Goal: Task Accomplishment & Management: Complete application form

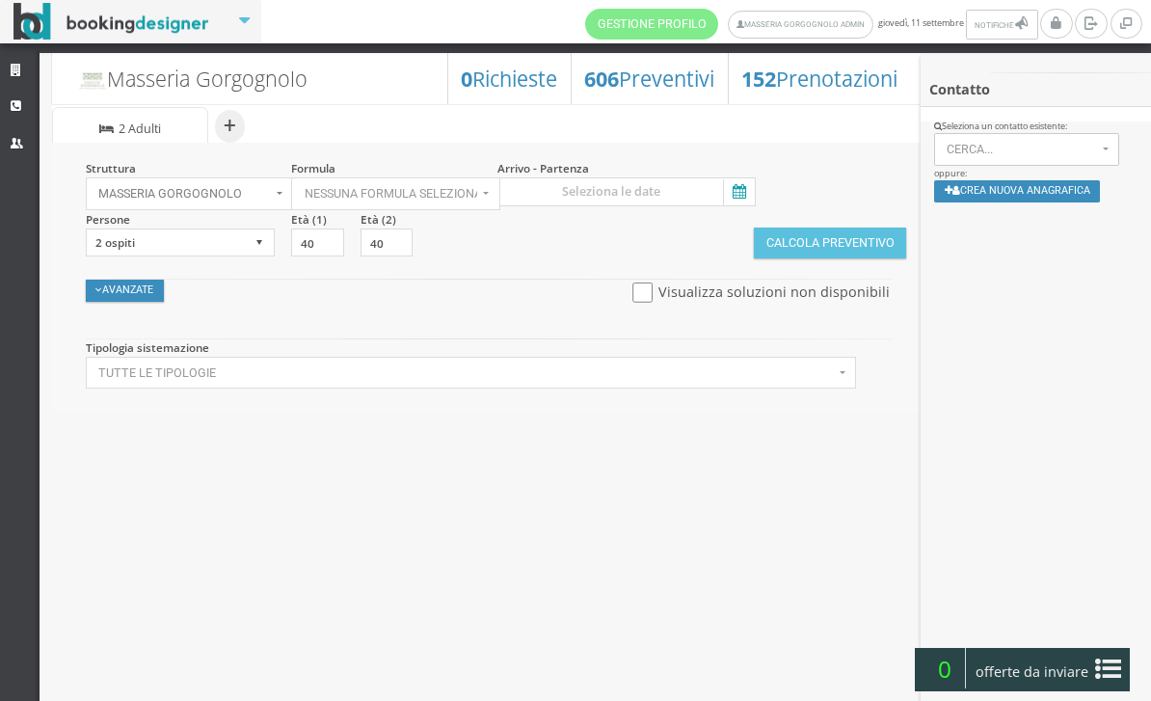
select select
click at [28, 107] on link "CRM" at bounding box center [20, 106] width 40 height 35
select select
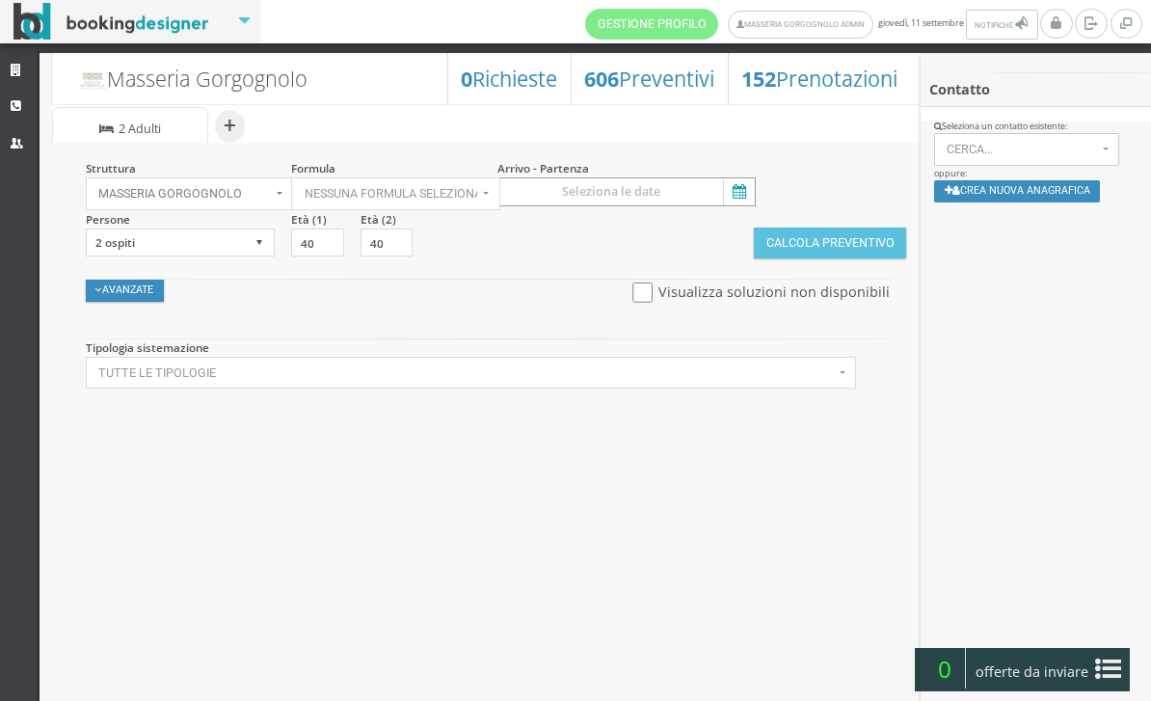
click at [756, 188] on input at bounding box center [626, 191] width 258 height 29
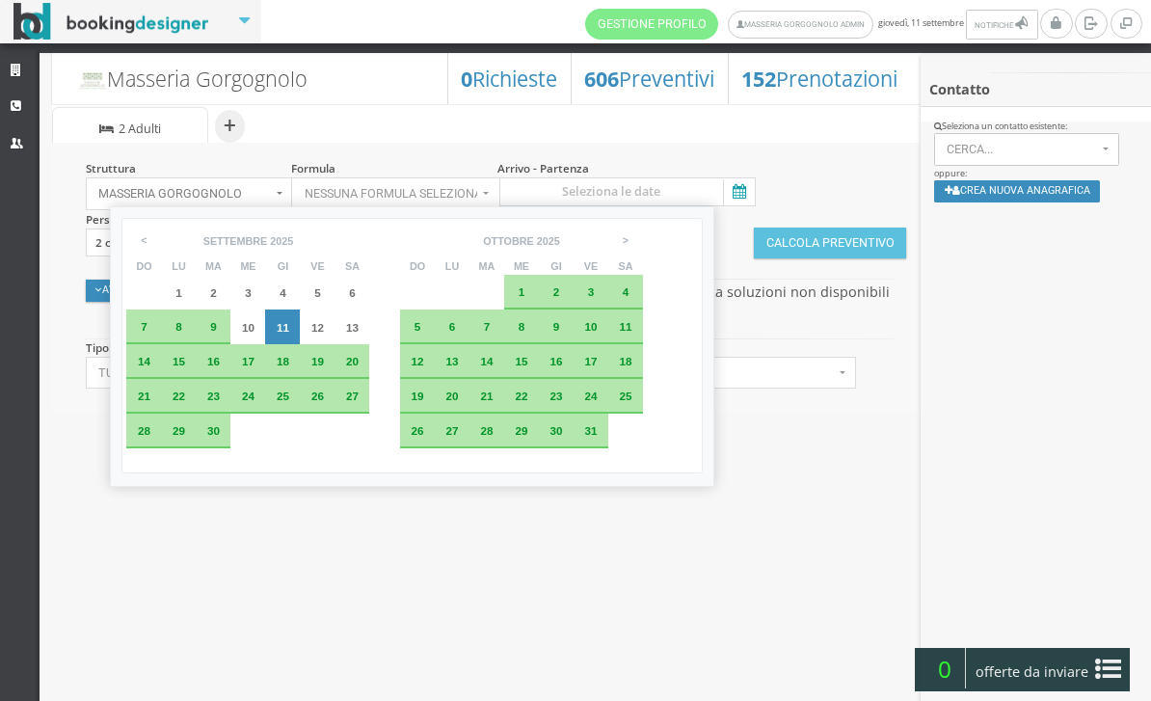
click at [176, 367] on div "15" at bounding box center [178, 362] width 21 height 12
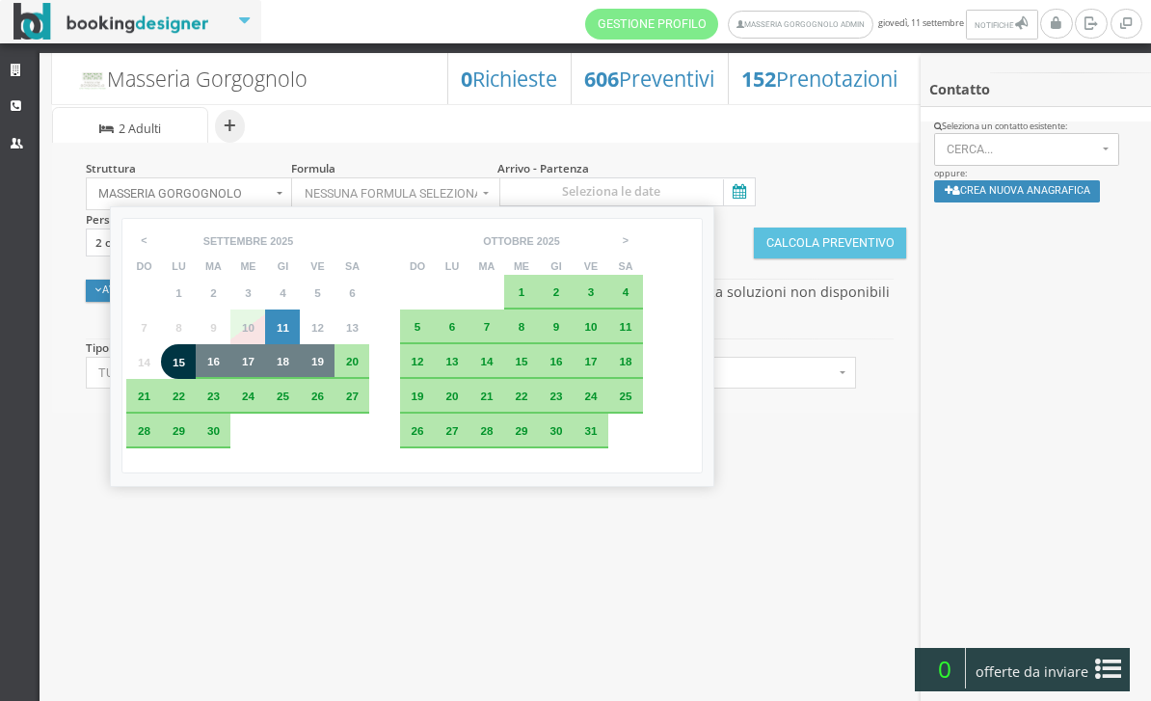
click at [328, 367] on div "19" at bounding box center [317, 362] width 21 height 12
type input "15 set 2025 - 19 set 2025"
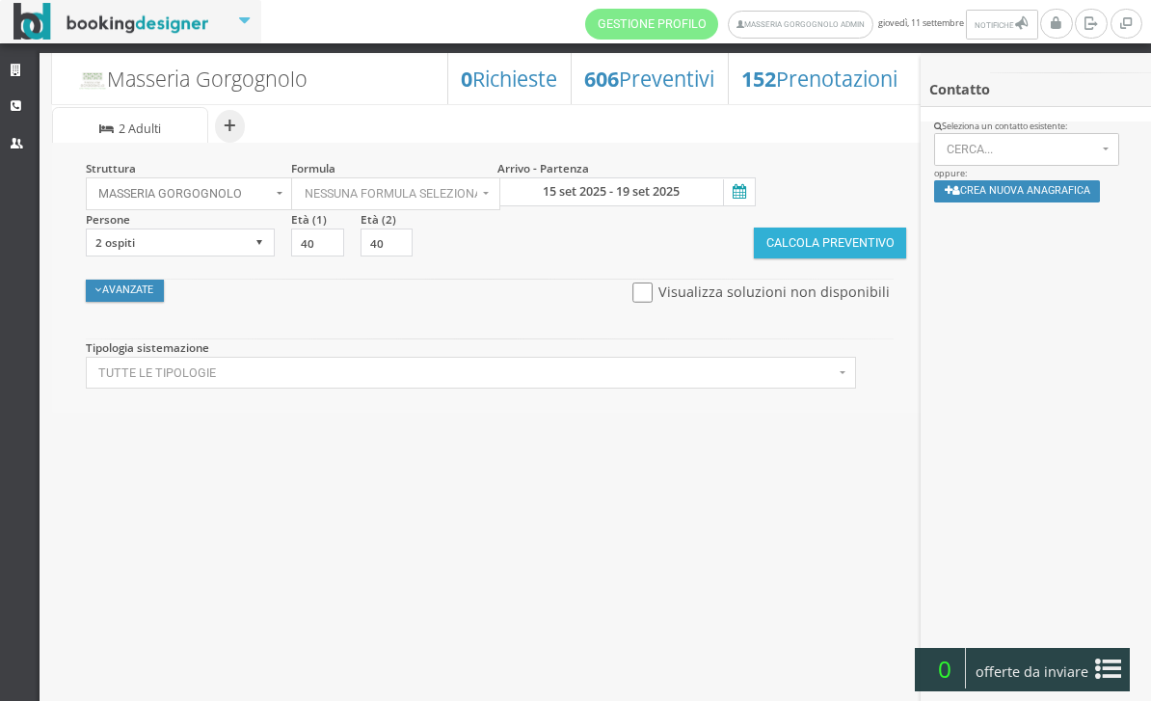
click at [855, 254] on button "Calcola Preventivo" at bounding box center [830, 242] width 152 height 31
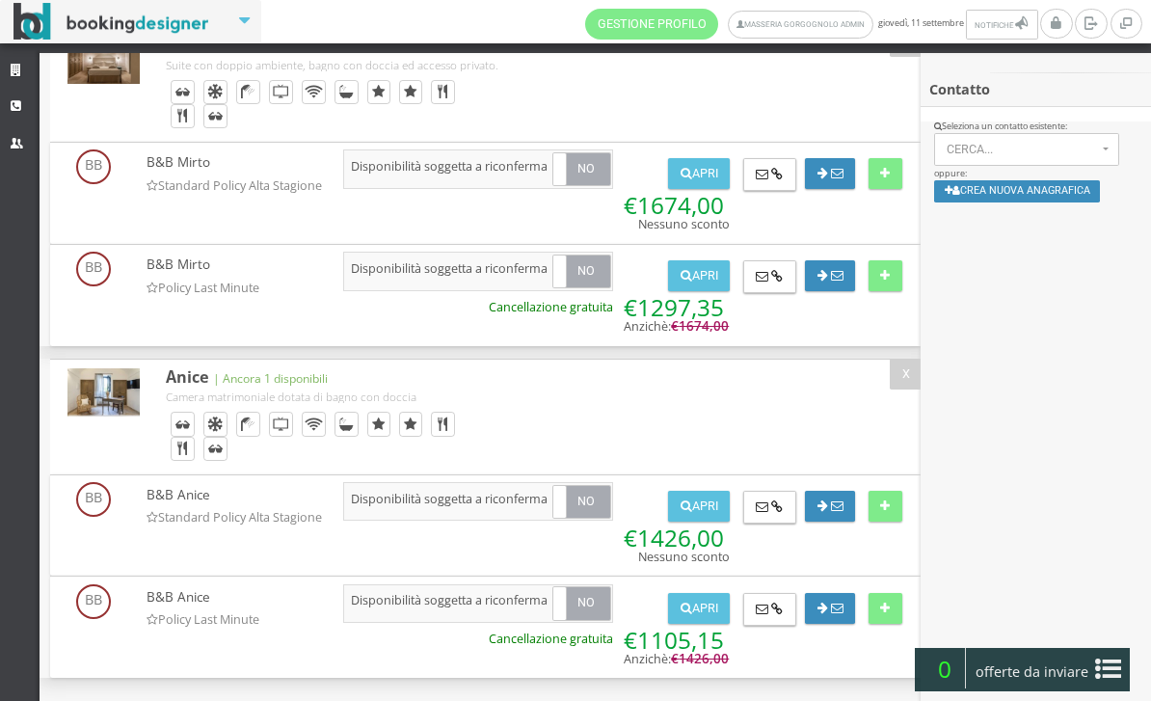
scroll to position [271, 0]
click at [1050, 202] on button "Crea nuova anagrafica" at bounding box center [1017, 191] width 167 height 22
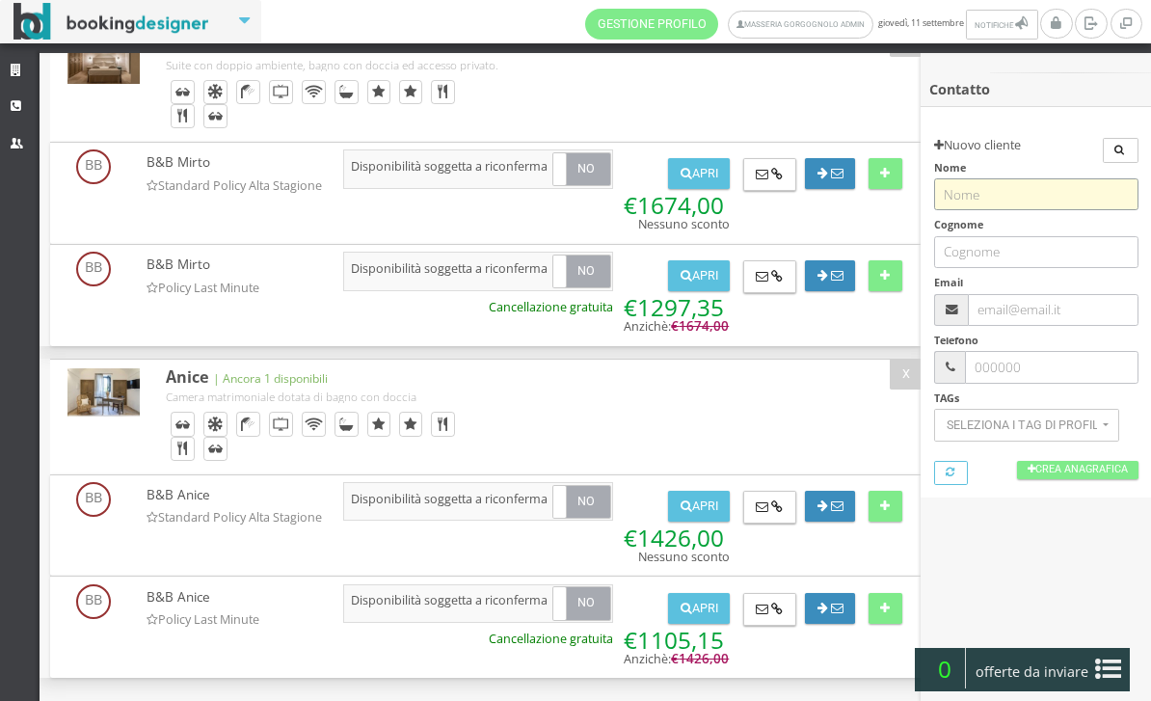
click at [1029, 198] on input "text" at bounding box center [1036, 194] width 204 height 32
paste input "Gregor"
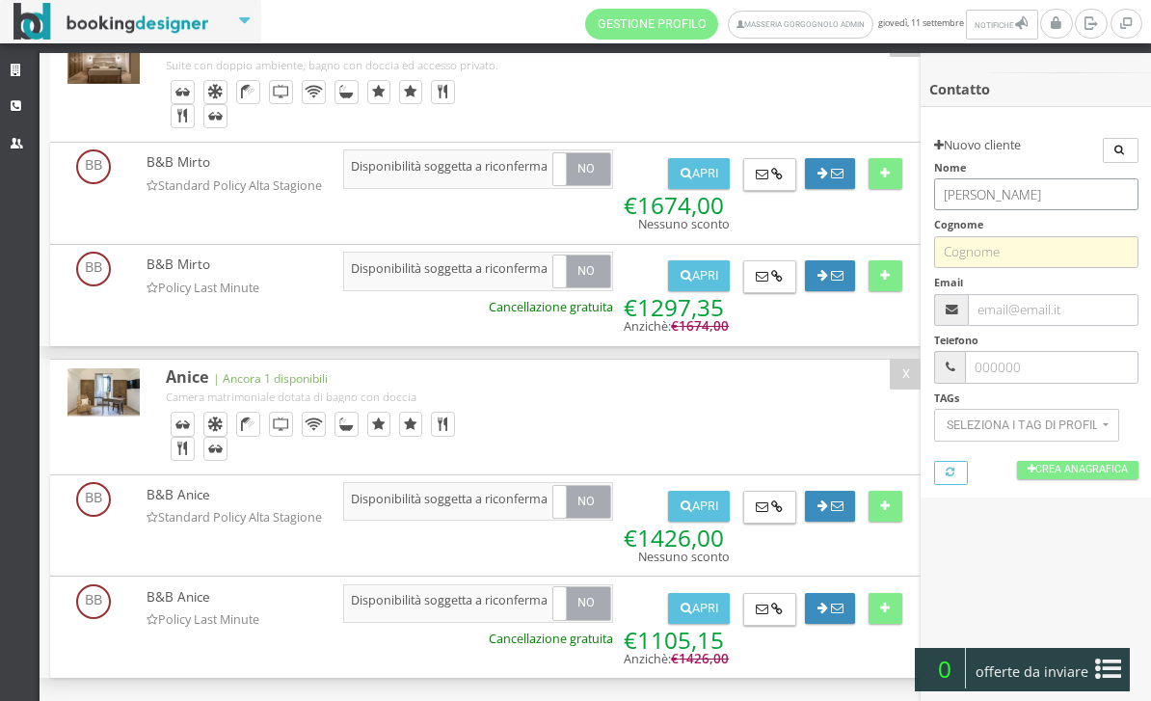
type input "Gregor"
click at [1004, 246] on input "text" at bounding box center [1036, 252] width 204 height 32
paste input "Klekot"
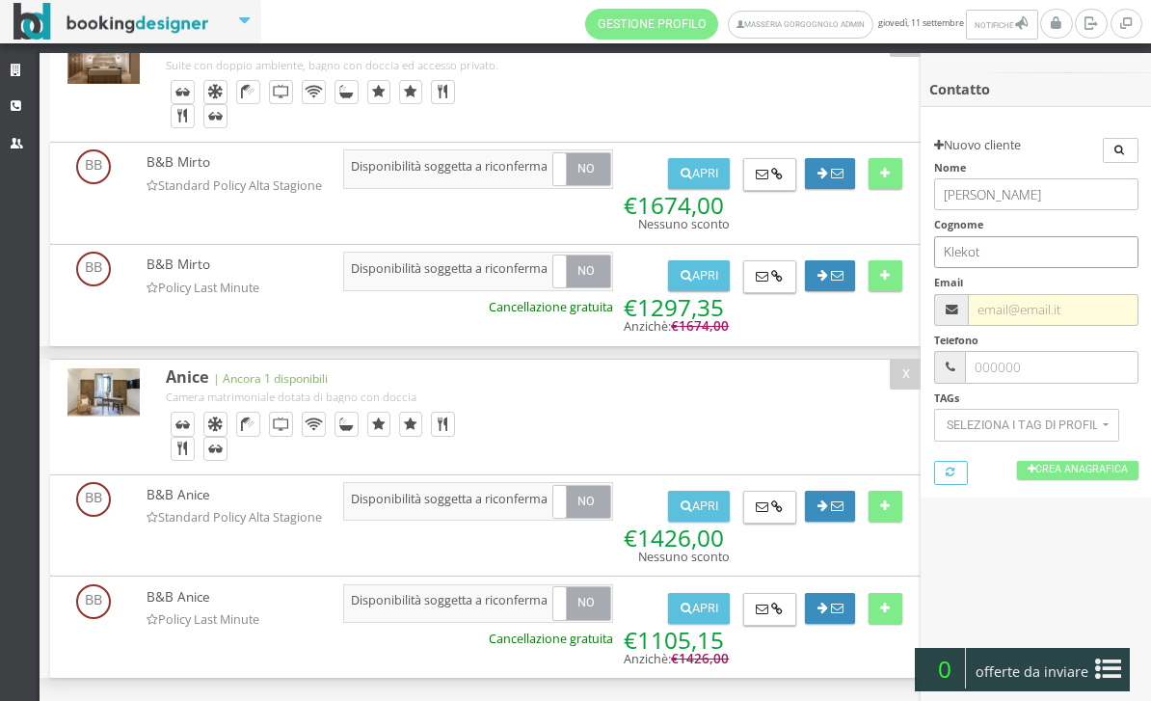
type input "Klekot"
click at [1021, 314] on input "text" at bounding box center [1053, 310] width 170 height 32
paste input "jgklekot@t-online.de"
type input "jgklekot@t-online.de"
click at [1060, 470] on link "Crea Anagrafica" at bounding box center [1077, 470] width 121 height 18
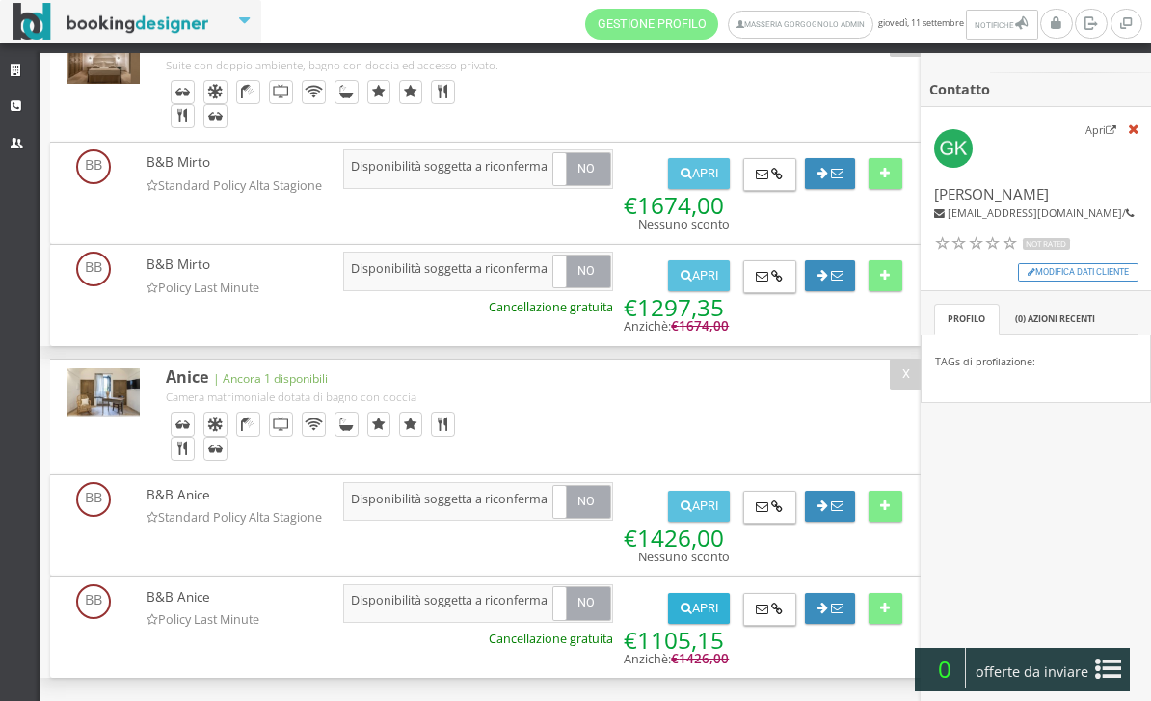
click at [700, 604] on button "Apri" at bounding box center [699, 608] width 62 height 31
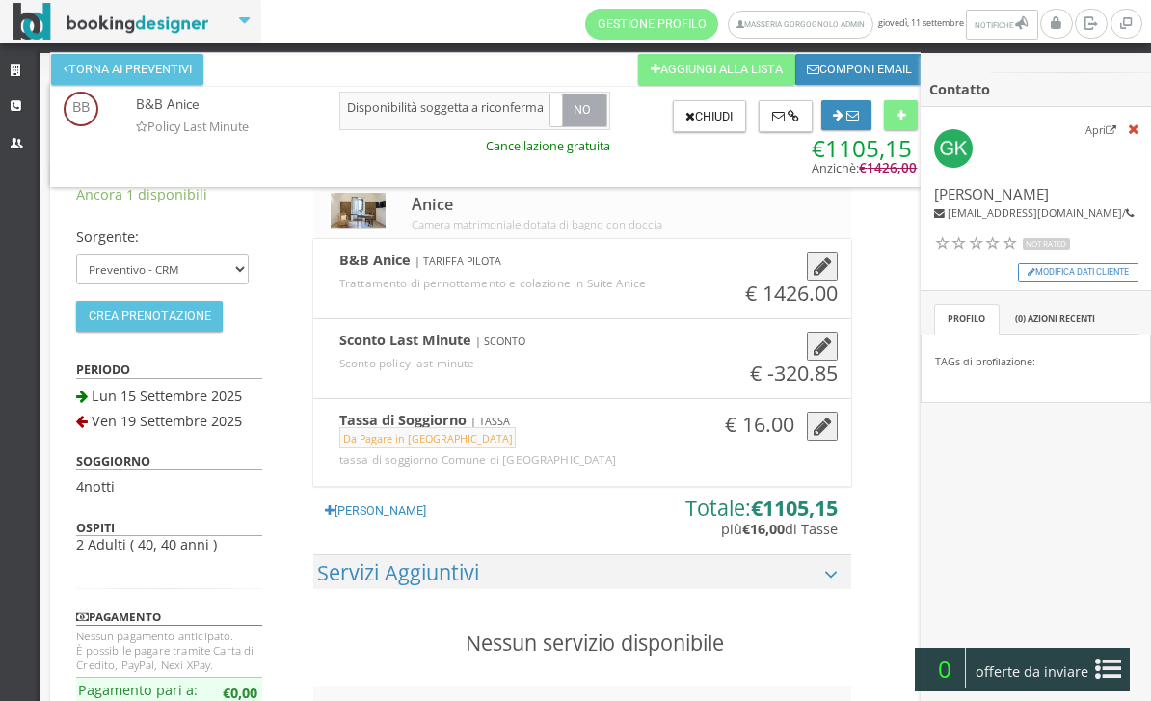
scroll to position [0, 0]
click at [189, 74] on button "Torna ai preventivi" at bounding box center [127, 69] width 152 height 31
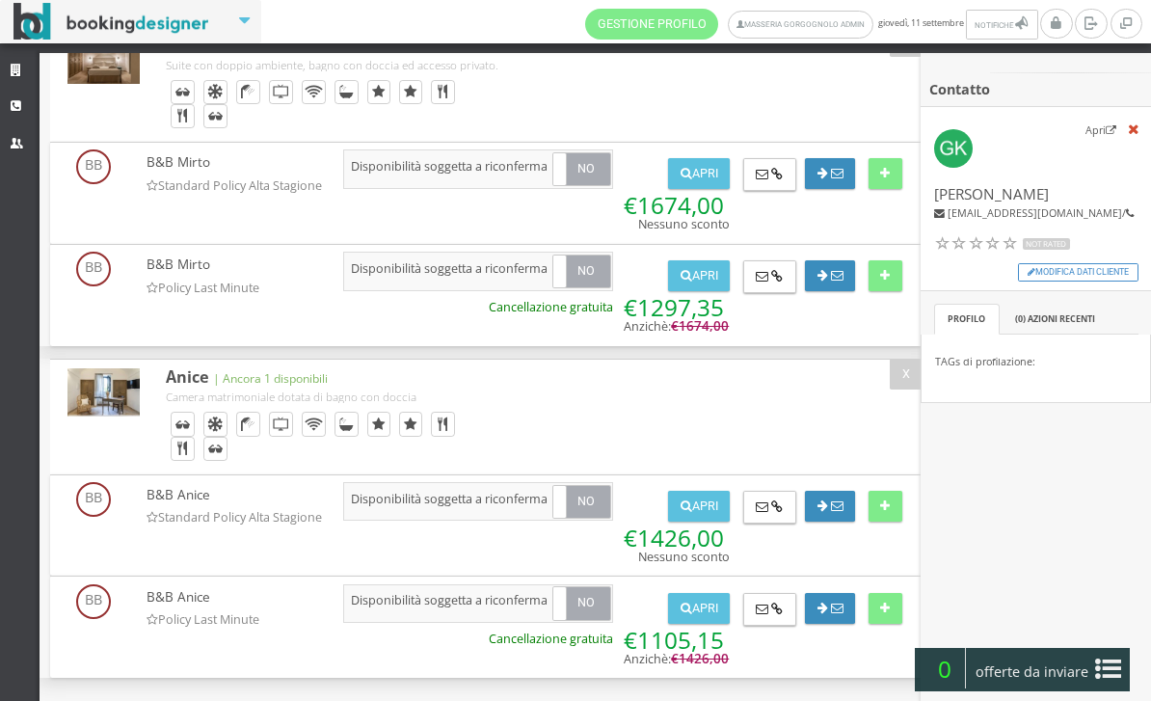
scroll to position [271, 0]
click at [692, 603] on button "Apri" at bounding box center [699, 608] width 62 height 31
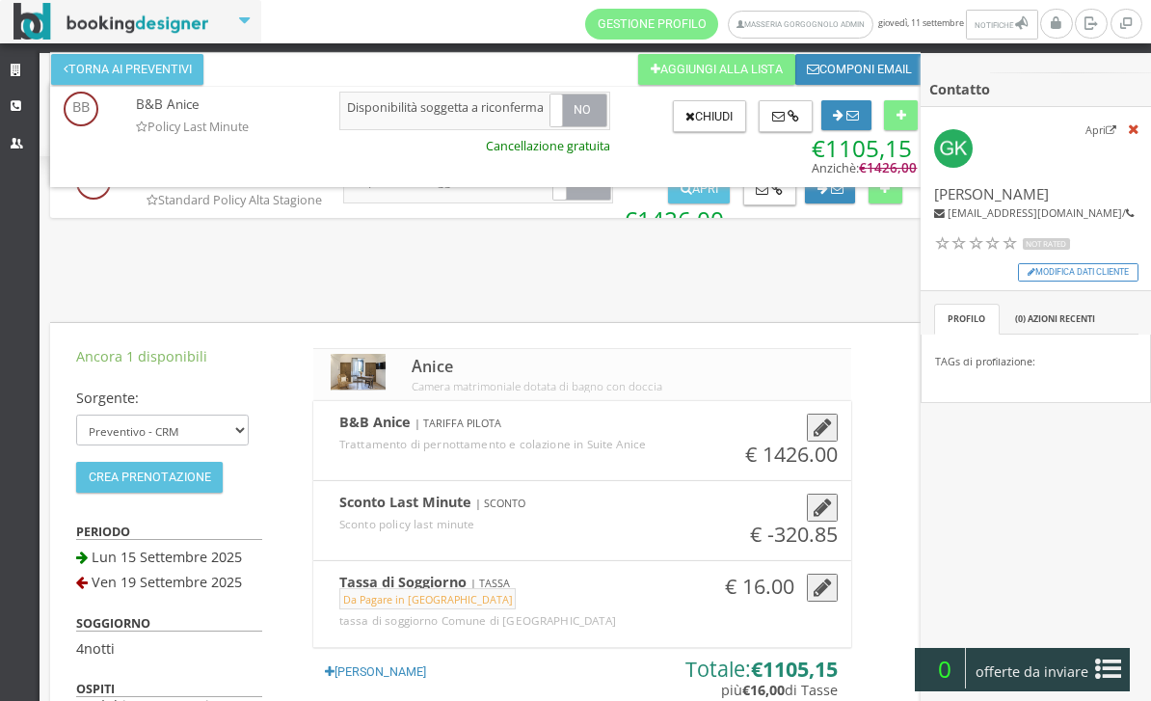
scroll to position [0, 0]
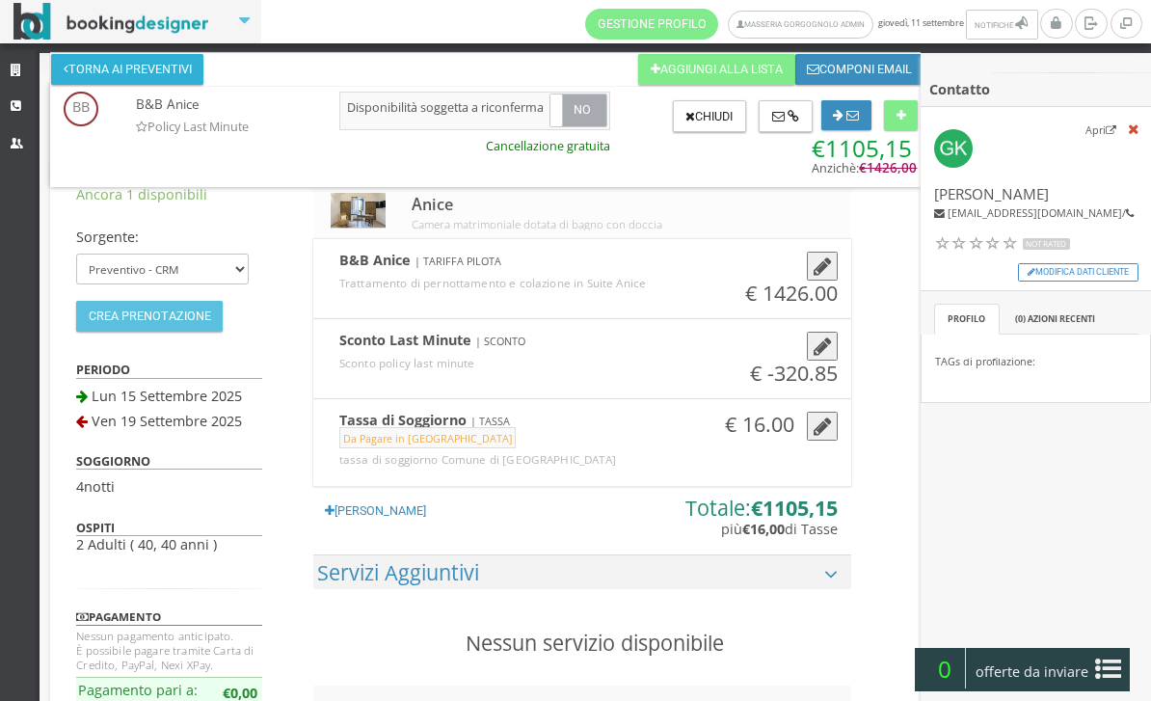
click at [187, 70] on button "Torna ai preventivi" at bounding box center [127, 69] width 152 height 31
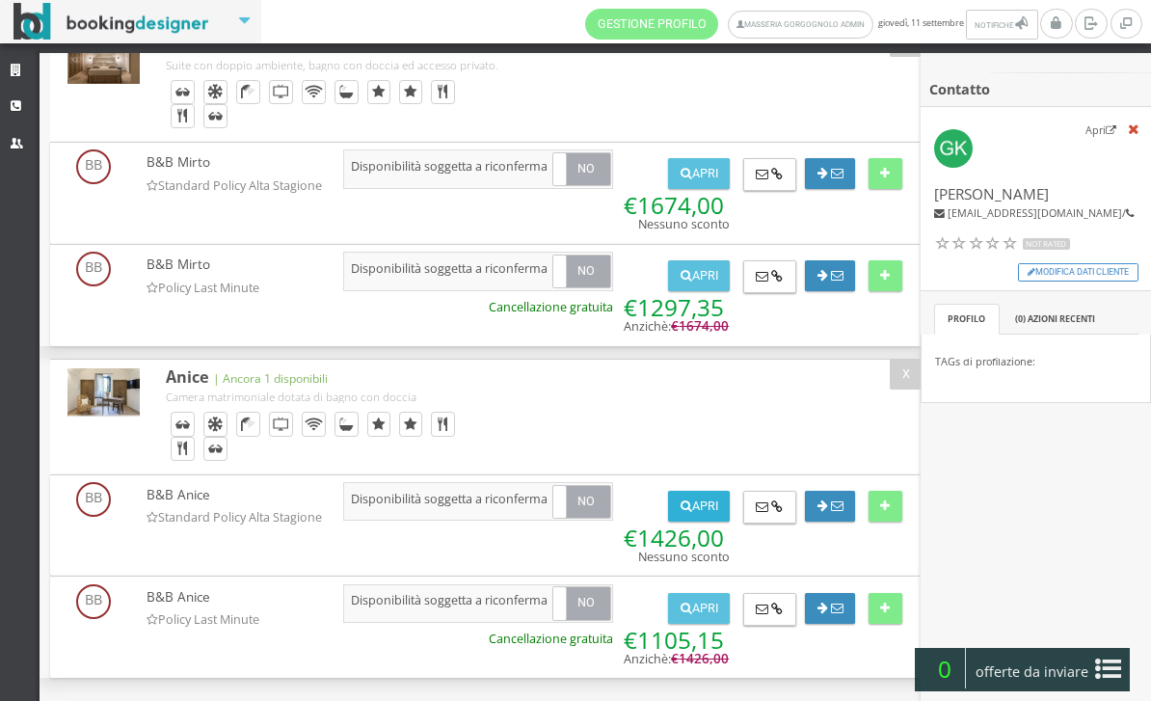
click at [709, 498] on button "Apri" at bounding box center [699, 506] width 62 height 31
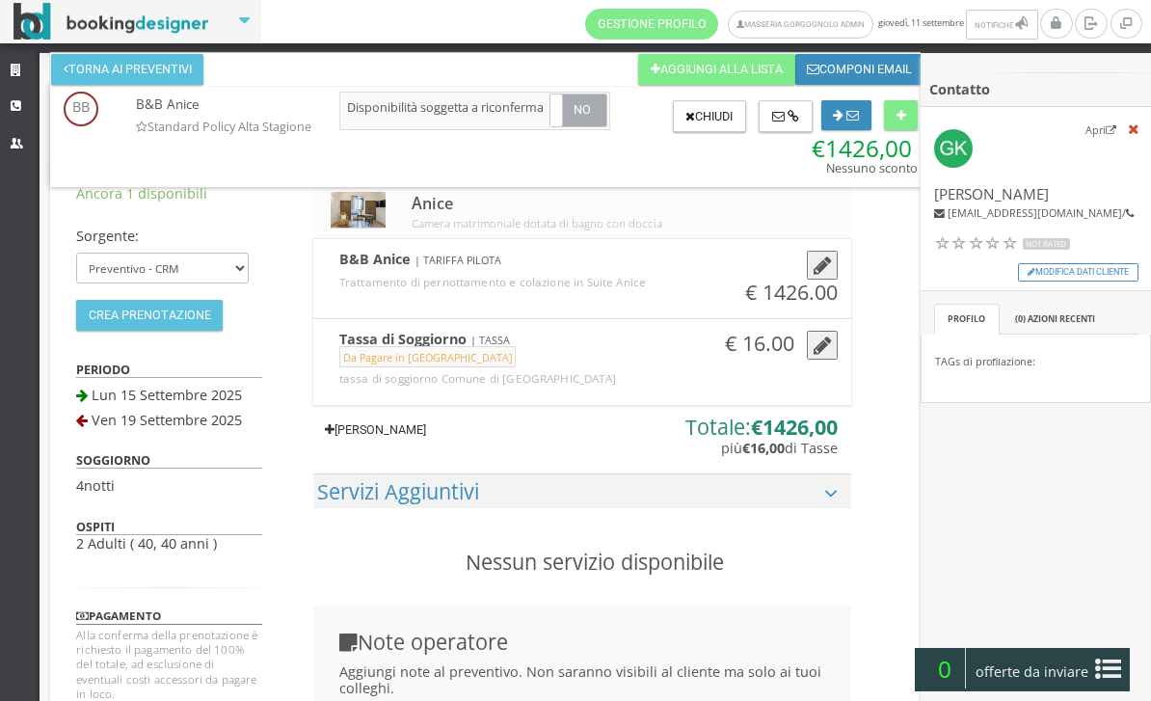
click at [409, 445] on link "[PERSON_NAME]" at bounding box center [375, 430] width 125 height 31
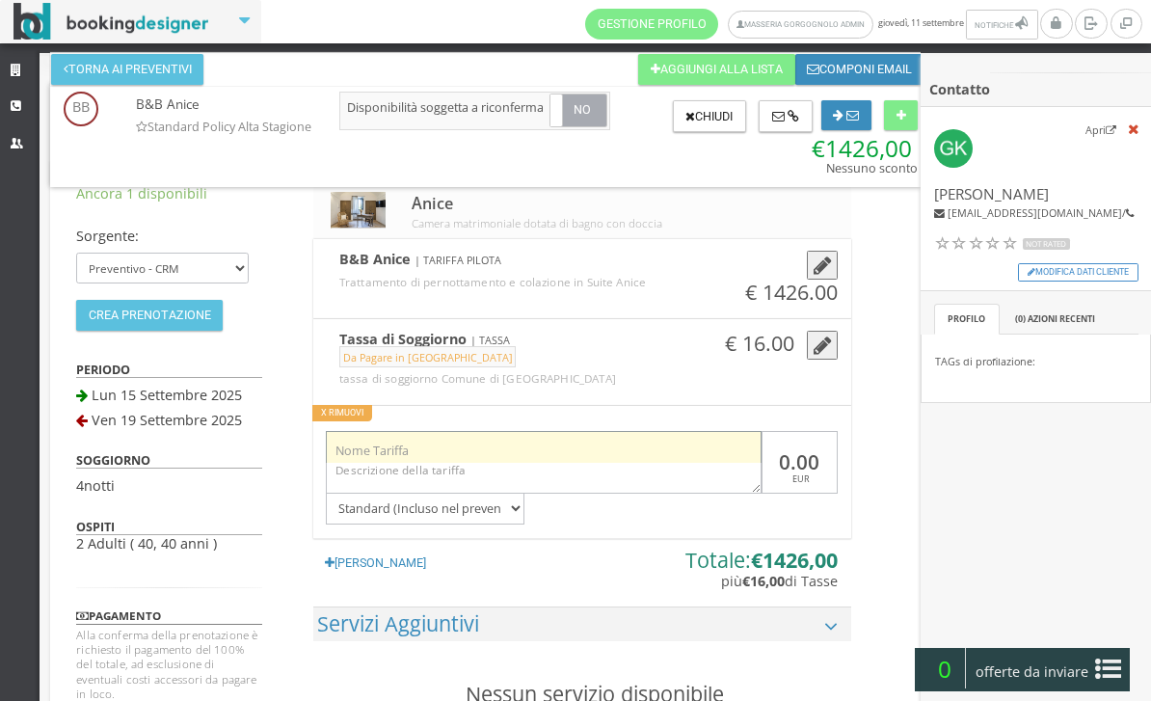
click at [514, 451] on input "text" at bounding box center [543, 447] width 435 height 32
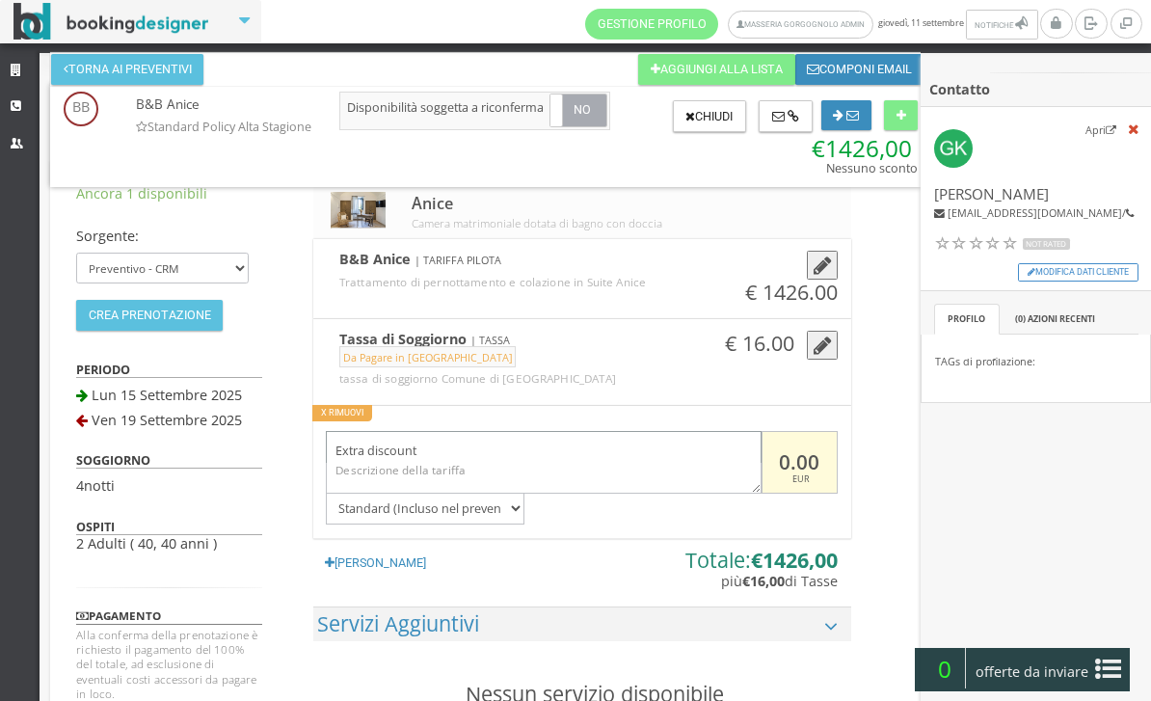
type input "Extra discount"
click at [781, 478] on input "0.00" at bounding box center [800, 462] width 76 height 63
type input "-320.82"
click at [904, 118] on icon at bounding box center [901, 116] width 10 height 13
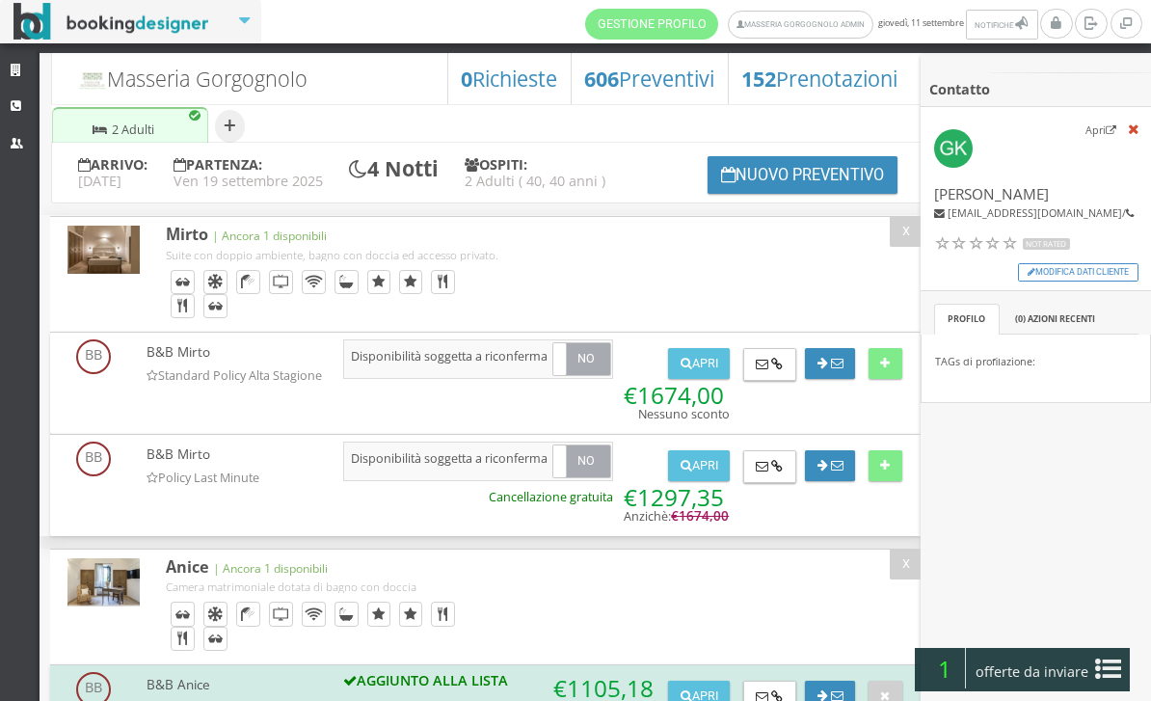
click at [1106, 675] on icon at bounding box center [1108, 669] width 26 height 31
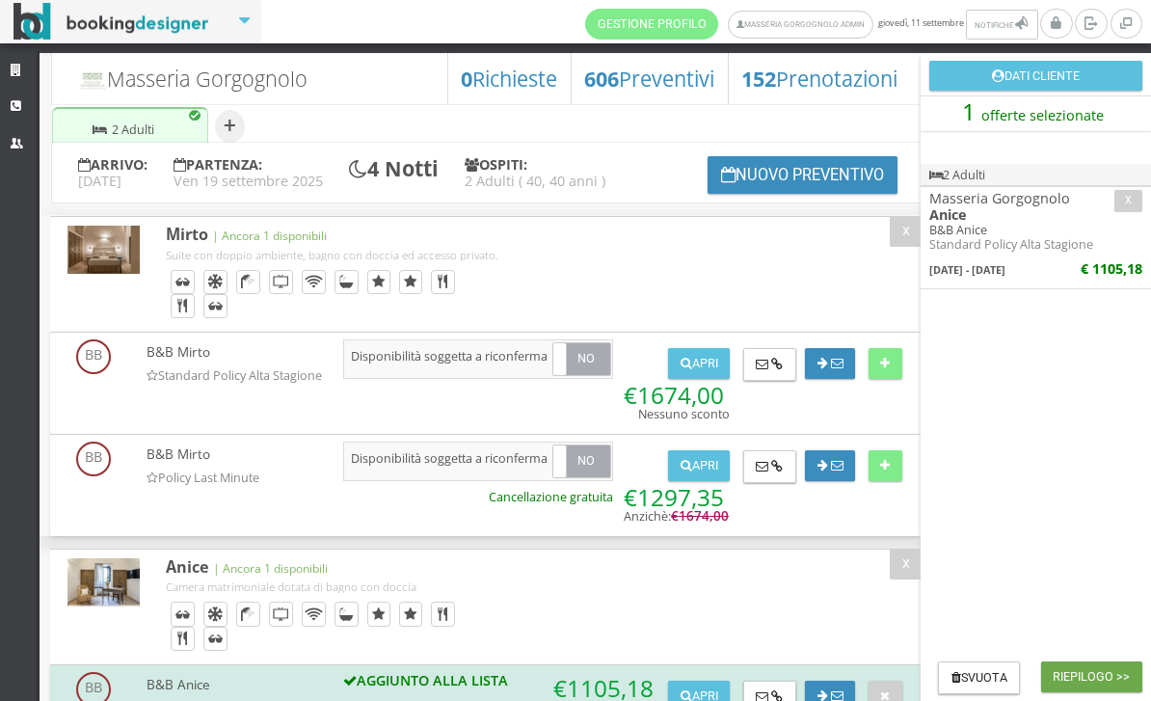
click at [1103, 674] on button "Riepilogo >>" at bounding box center [1091, 676] width 101 height 31
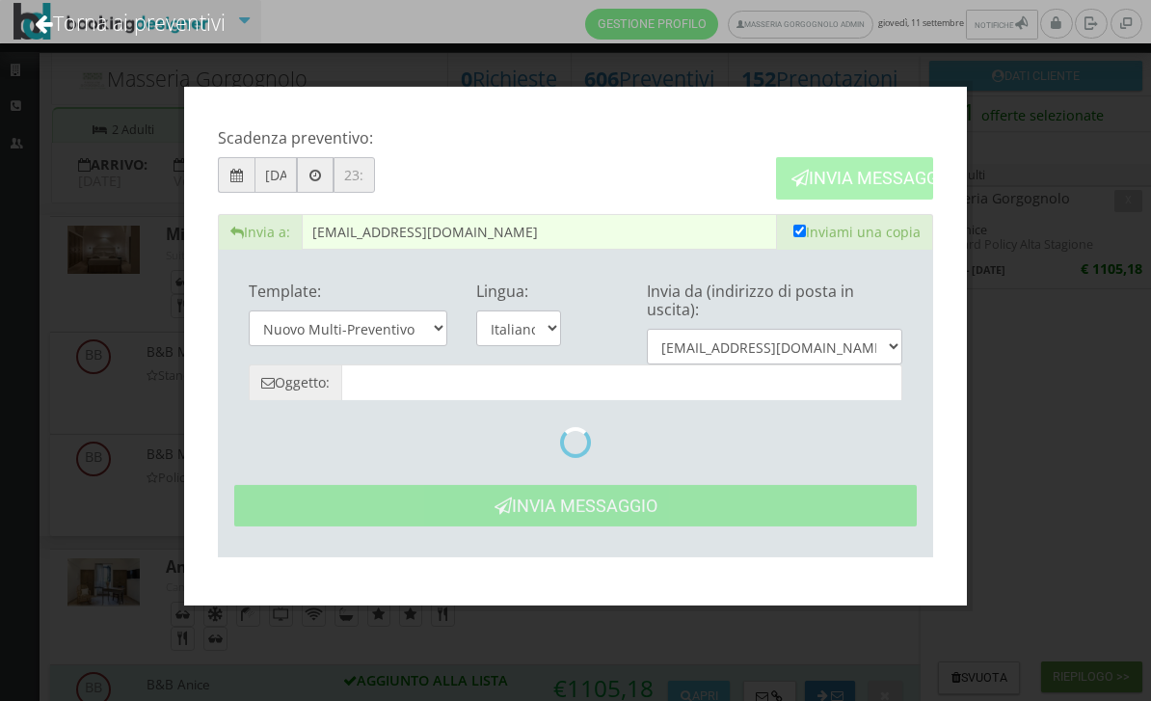
type input "Masseria Gorgognolo: Preventivo - Gregor Klekot"
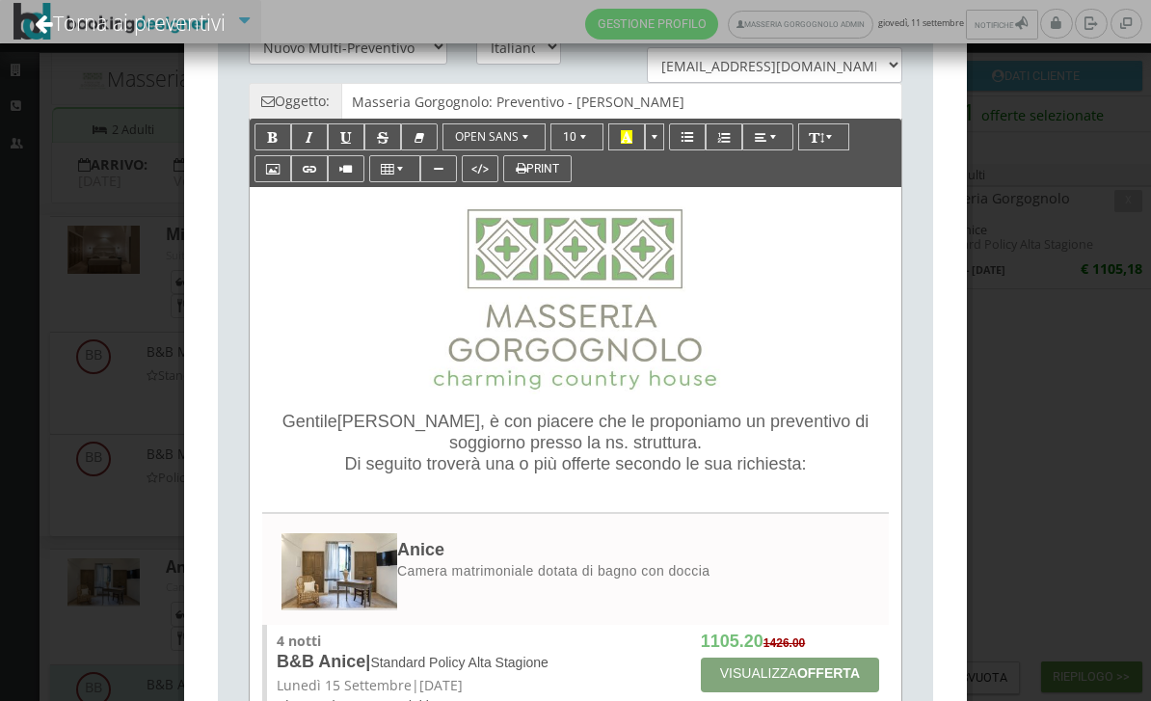
scroll to position [200, 0]
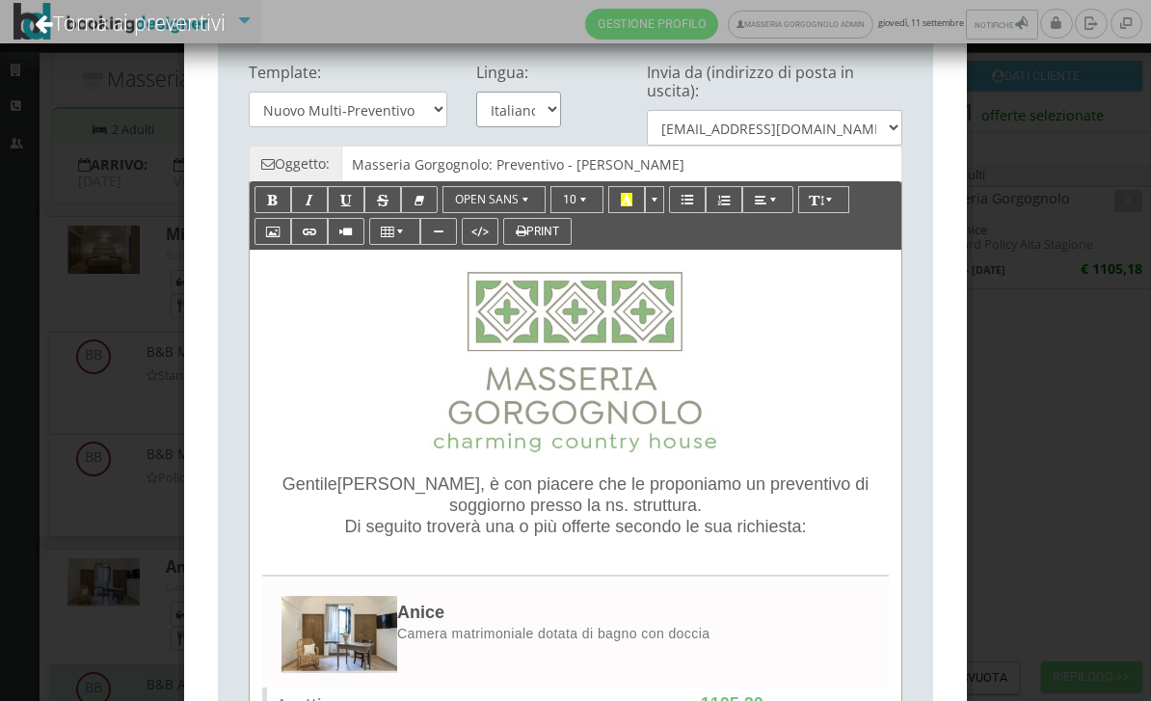
click at [546, 109] on select "Italiano English" at bounding box center [518, 110] width 85 height 36
select select "en"
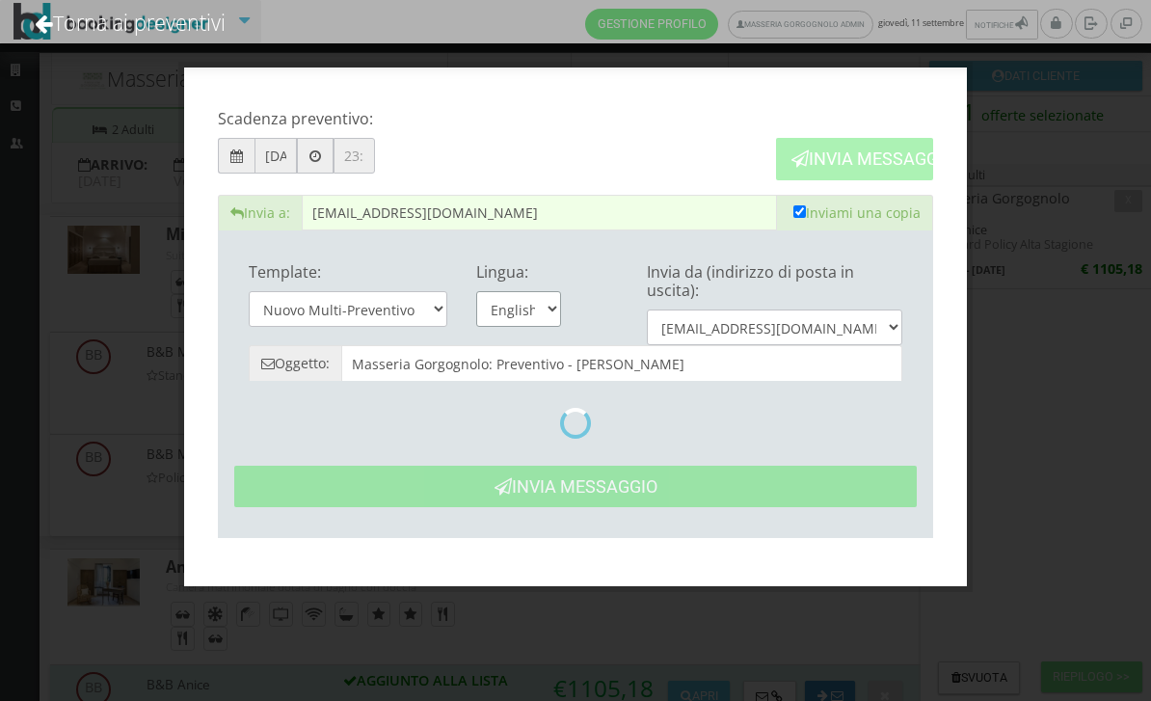
scroll to position [0, 0]
type input "Masseria Gorgognolo: Quote- Gregor Klekot"
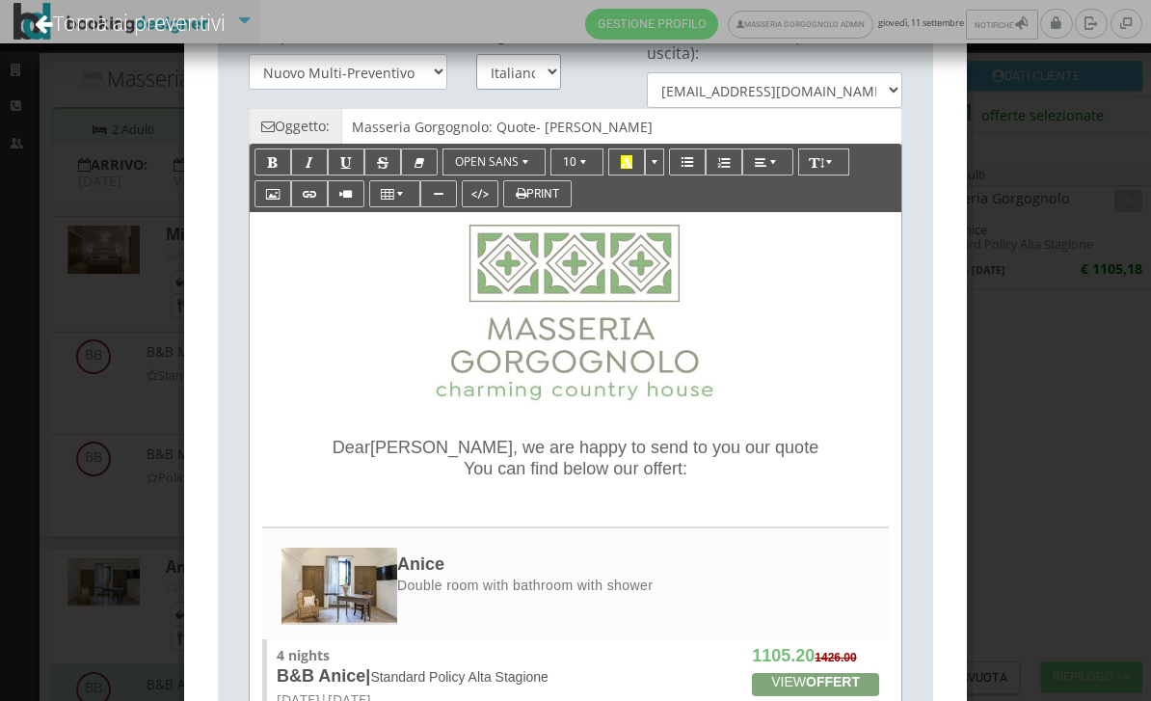
scroll to position [239, 0]
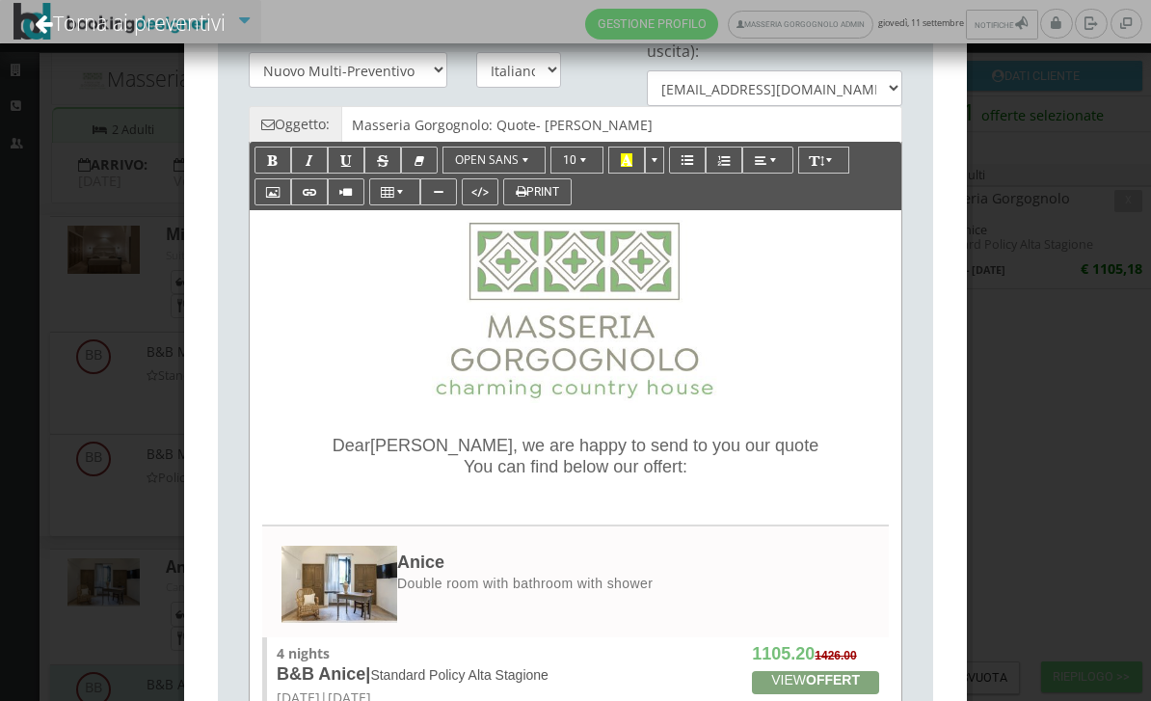
click at [709, 482] on div "Dear Gregor , we are happy to send to you our quote You can find below our offe…" at bounding box center [575, 462] width 632 height 52
click at [659, 476] on span "You can find below our offert:" at bounding box center [576, 466] width 224 height 19
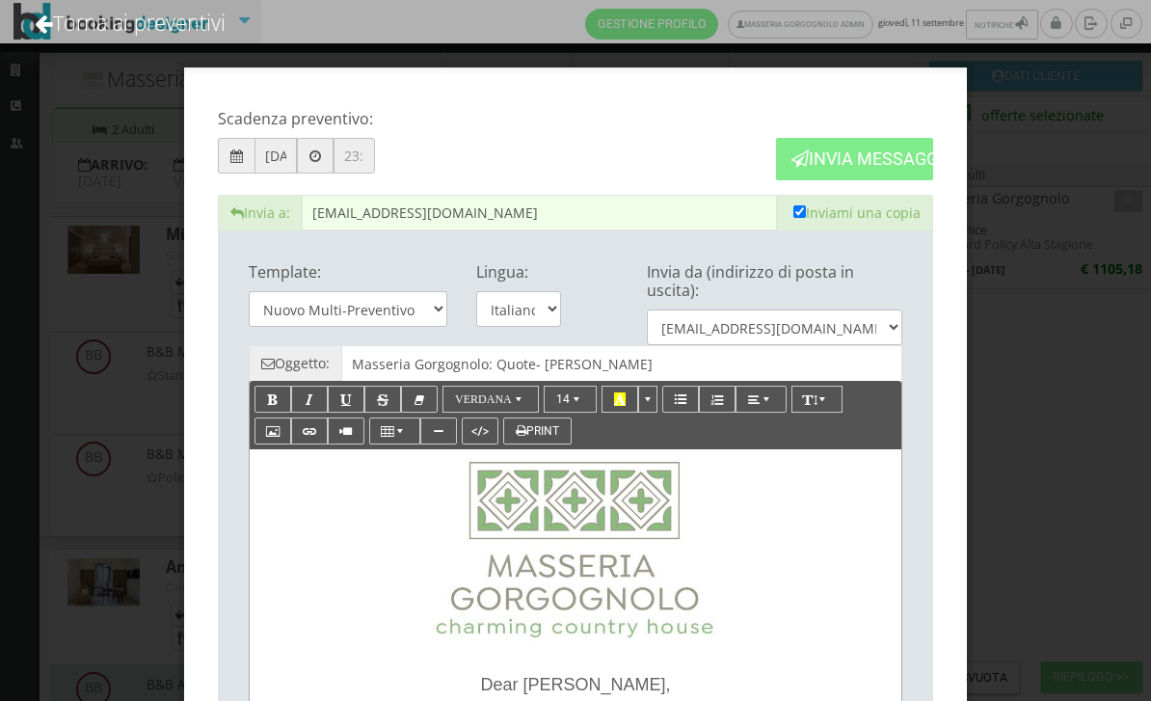
scroll to position [0, 0]
click at [866, 167] on button "Invia Messaggio" at bounding box center [854, 158] width 157 height 41
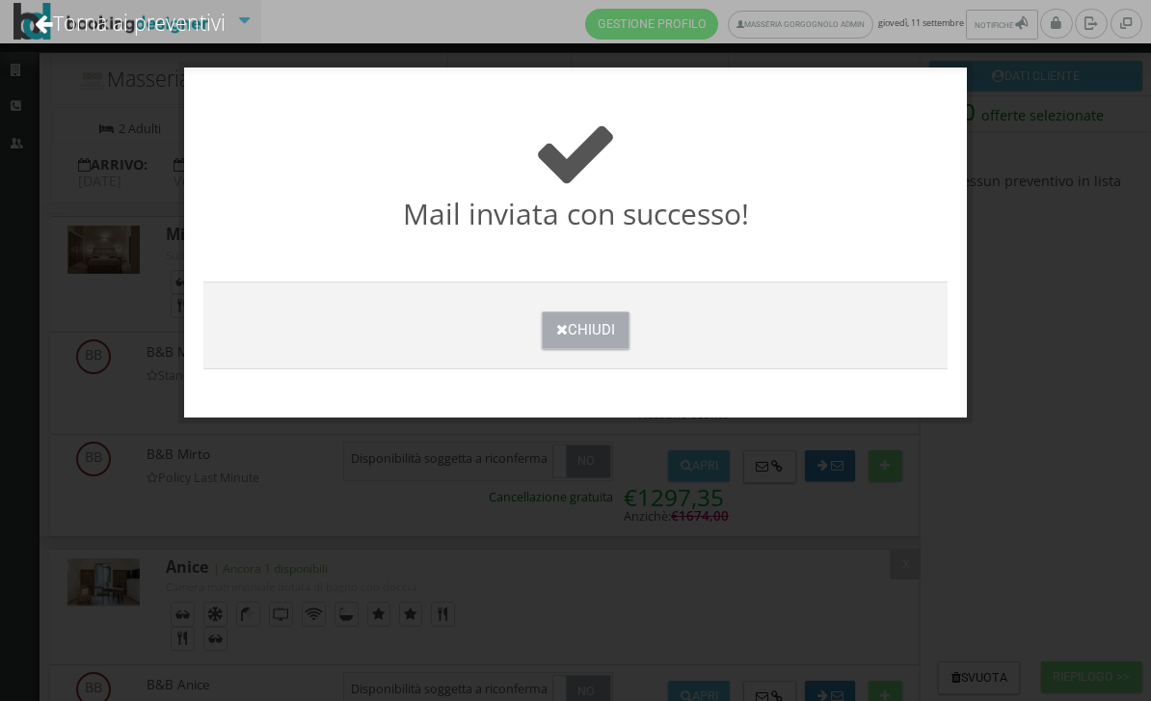
click at [627, 334] on button "Chiudi" at bounding box center [586, 330] width 88 height 38
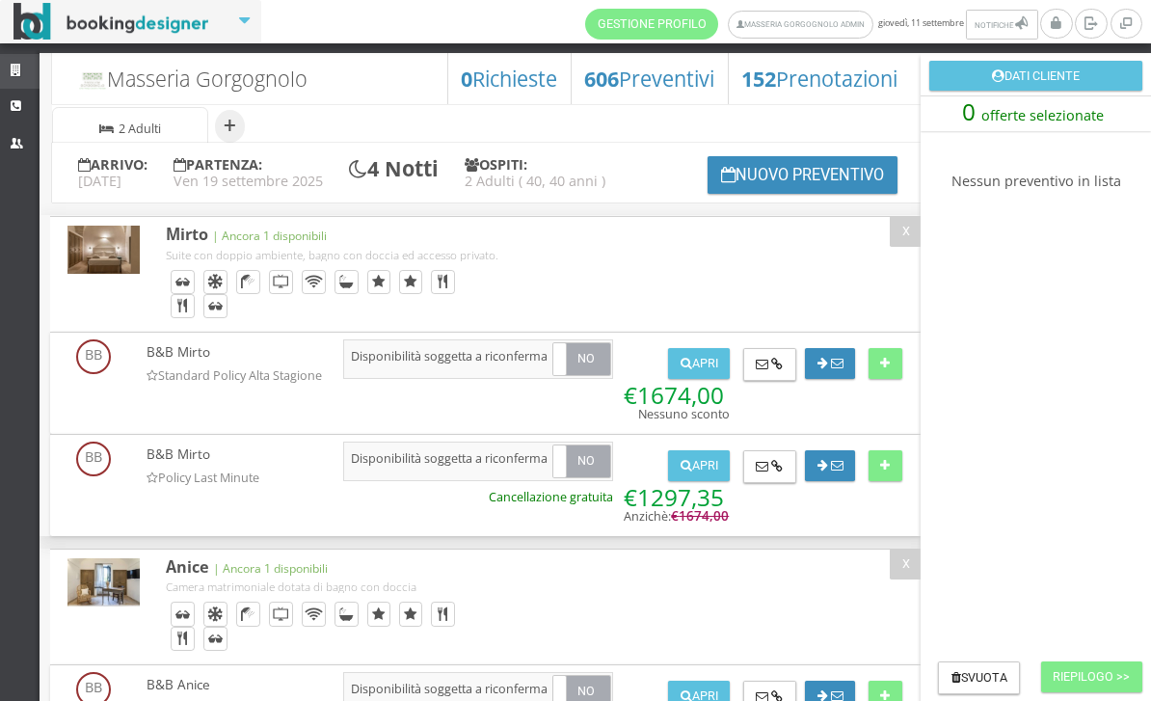
click at [25, 69] on icon at bounding box center [18, 71] width 15 height 13
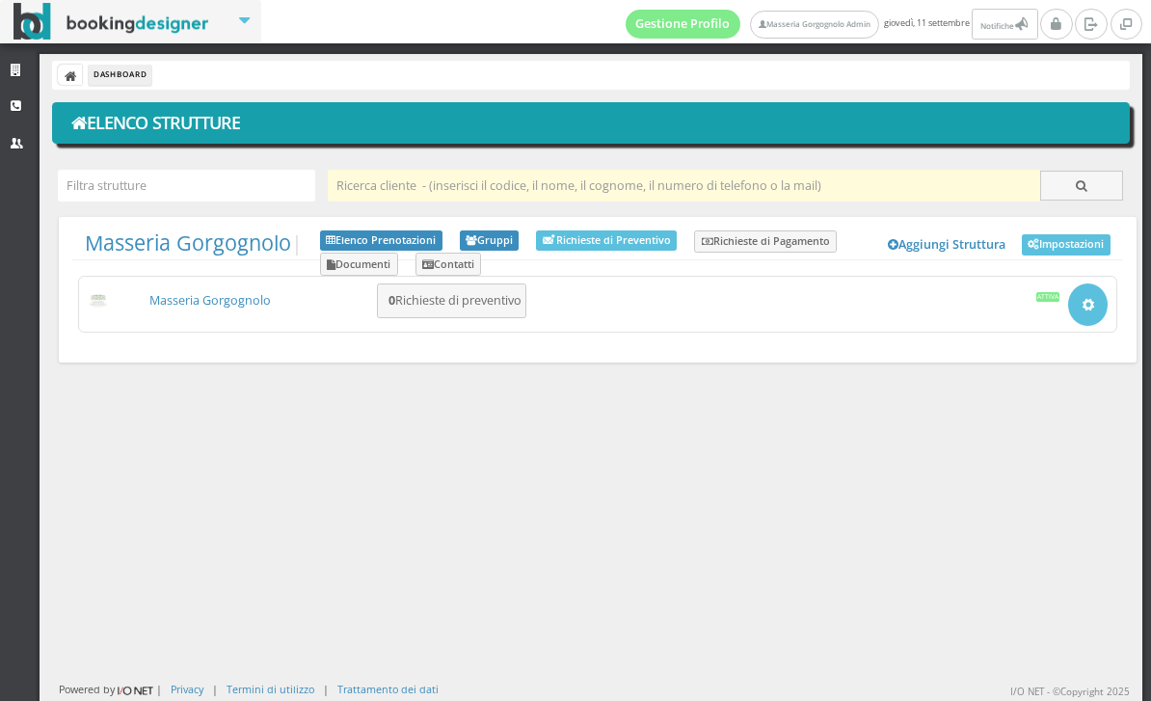
click at [416, 196] on input "text" at bounding box center [684, 186] width 713 height 32
paste input "Christopher Geiger"
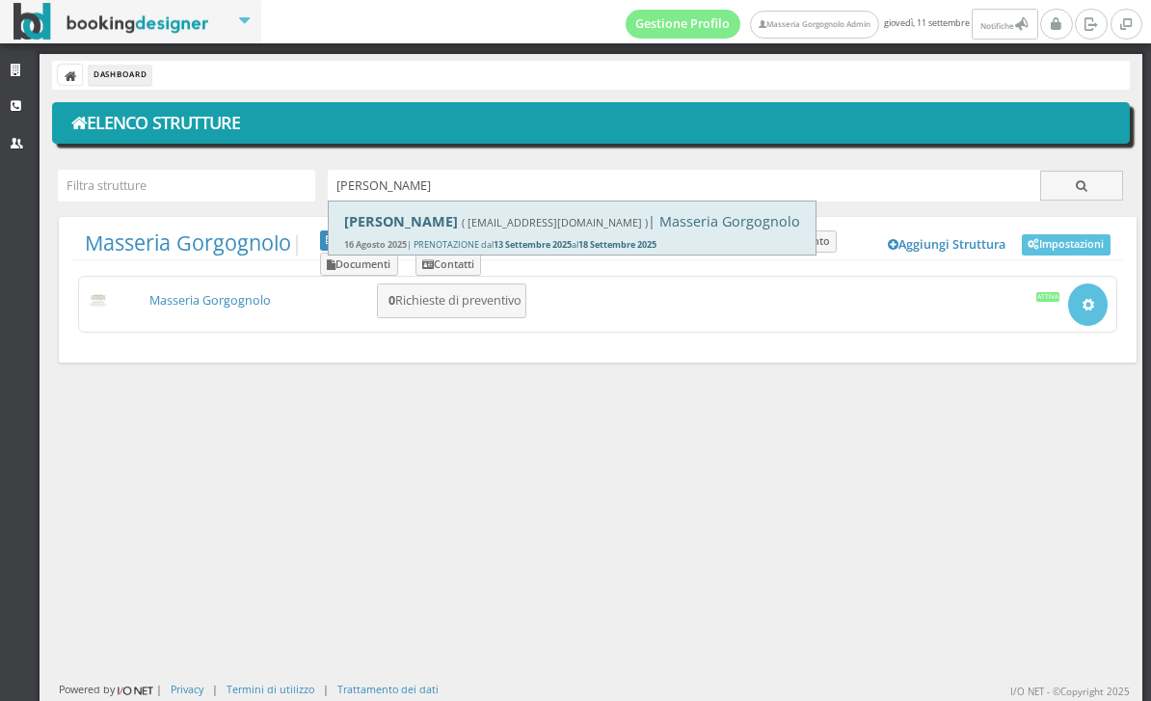
type input "Christopher Geiger"
click at [789, 229] on h4 "Christopher Geiger ( cgeige.115056@guest.booking.com ) | Masseria Gorgognolo" at bounding box center [572, 221] width 456 height 16
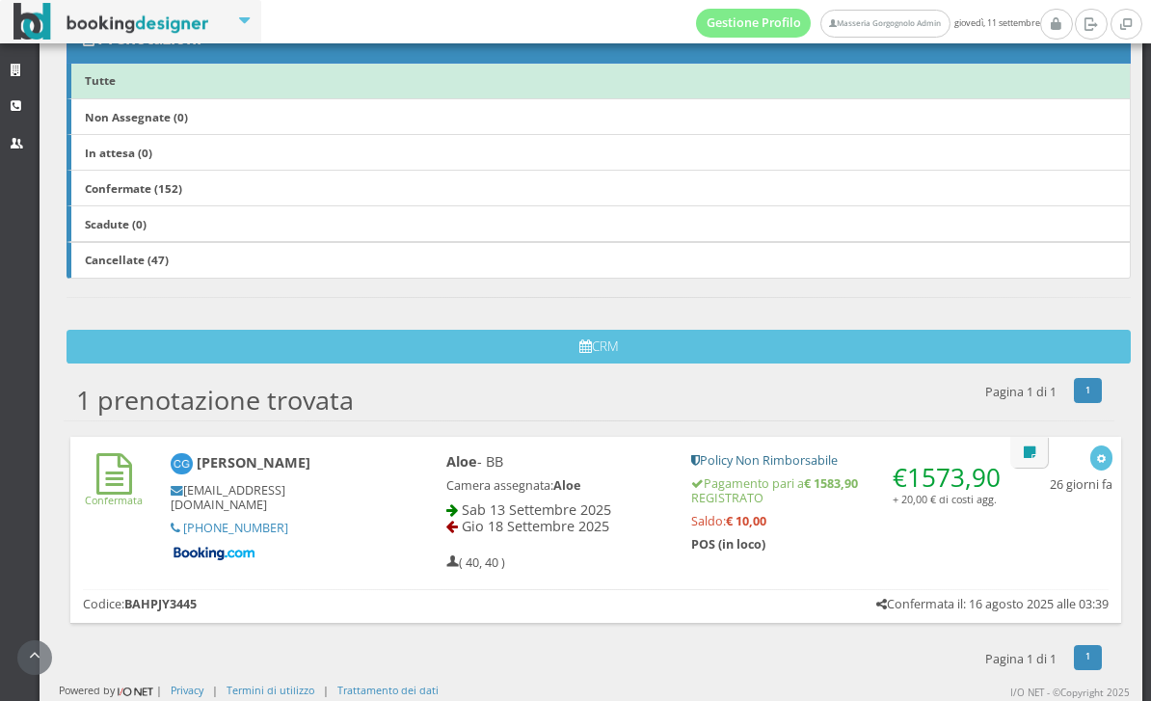
scroll to position [359, 0]
click at [875, 528] on h5 "Saldo: € 10,00" at bounding box center [849, 521] width 316 height 14
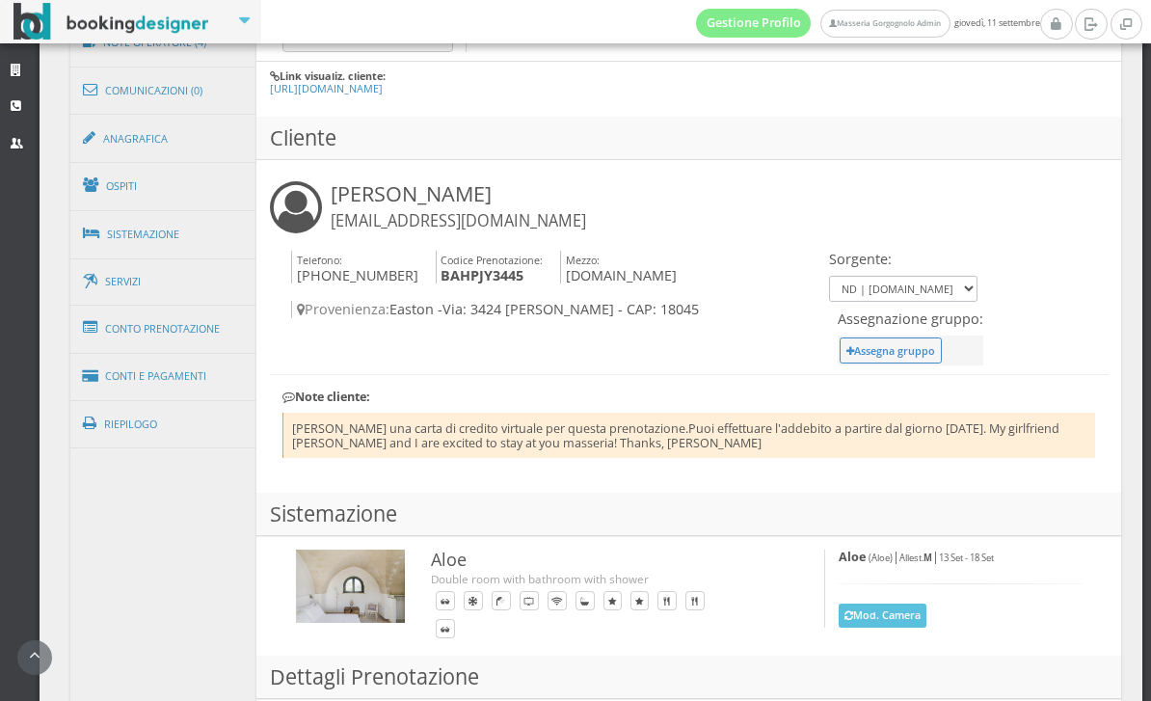
scroll to position [1086, 0]
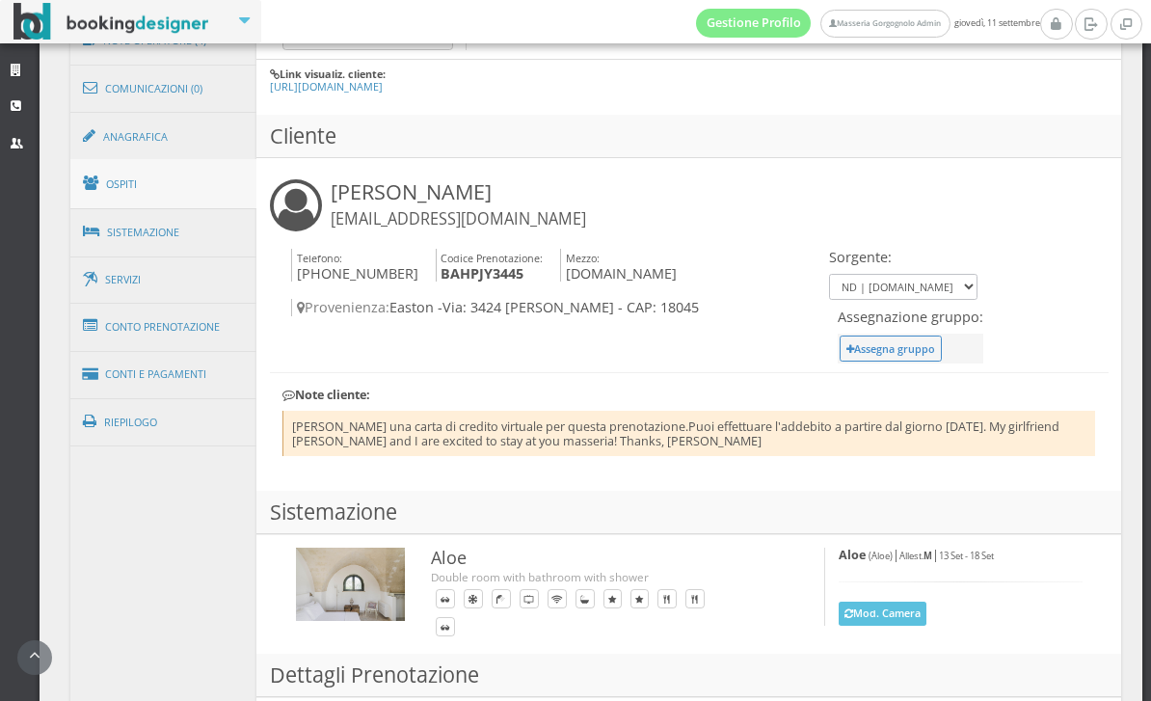
click at [181, 201] on link "Ospiti" at bounding box center [163, 184] width 187 height 50
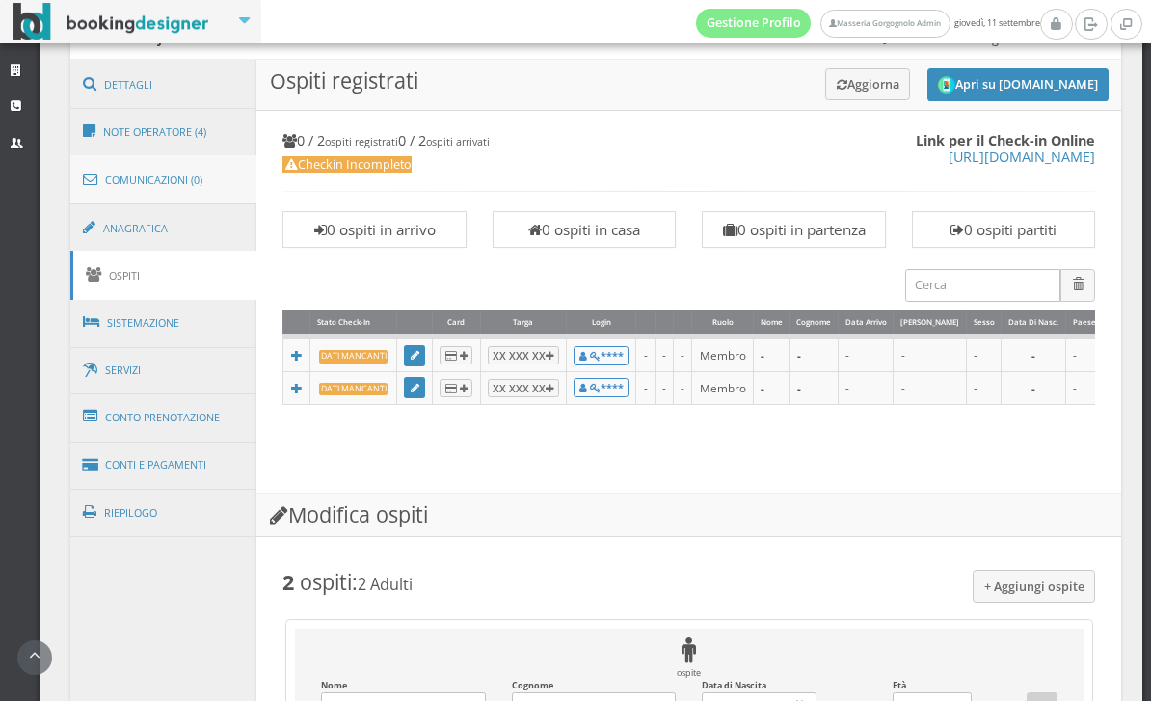
click at [181, 183] on link "Comunicazioni (0)" at bounding box center [163, 180] width 187 height 50
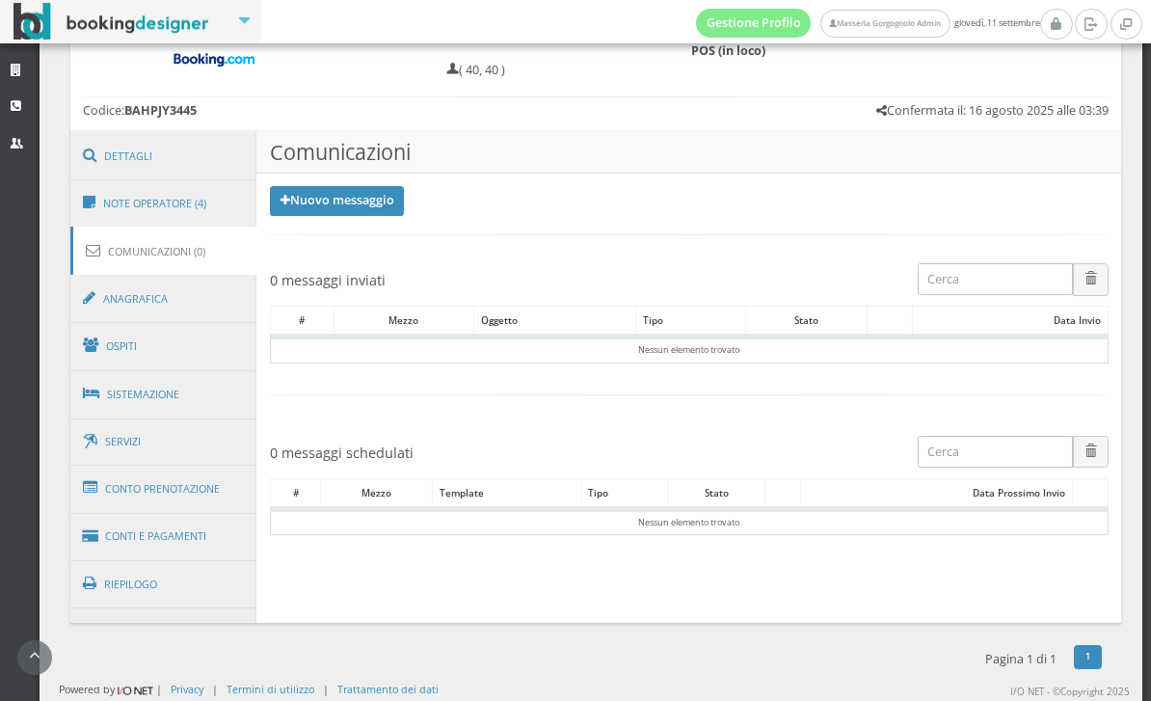
scroll to position [931, 0]
click at [196, 131] on link "Dettagli" at bounding box center [163, 156] width 187 height 50
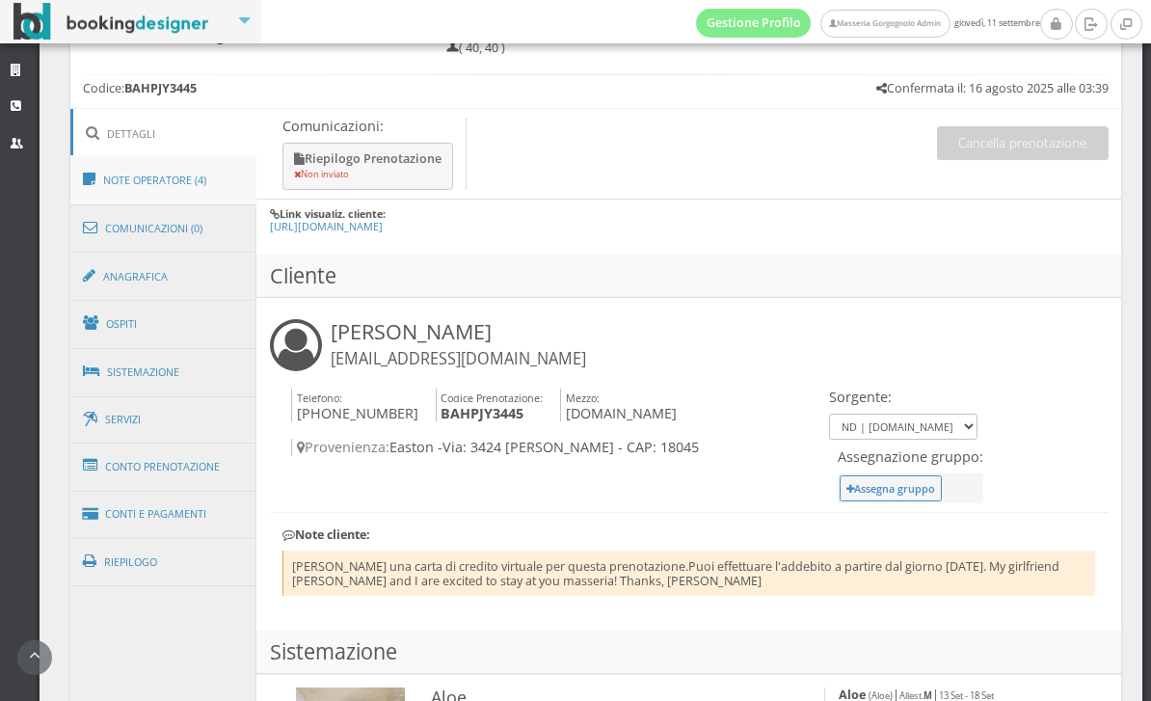
click at [211, 180] on link "Note Operatore (4)" at bounding box center [163, 180] width 187 height 50
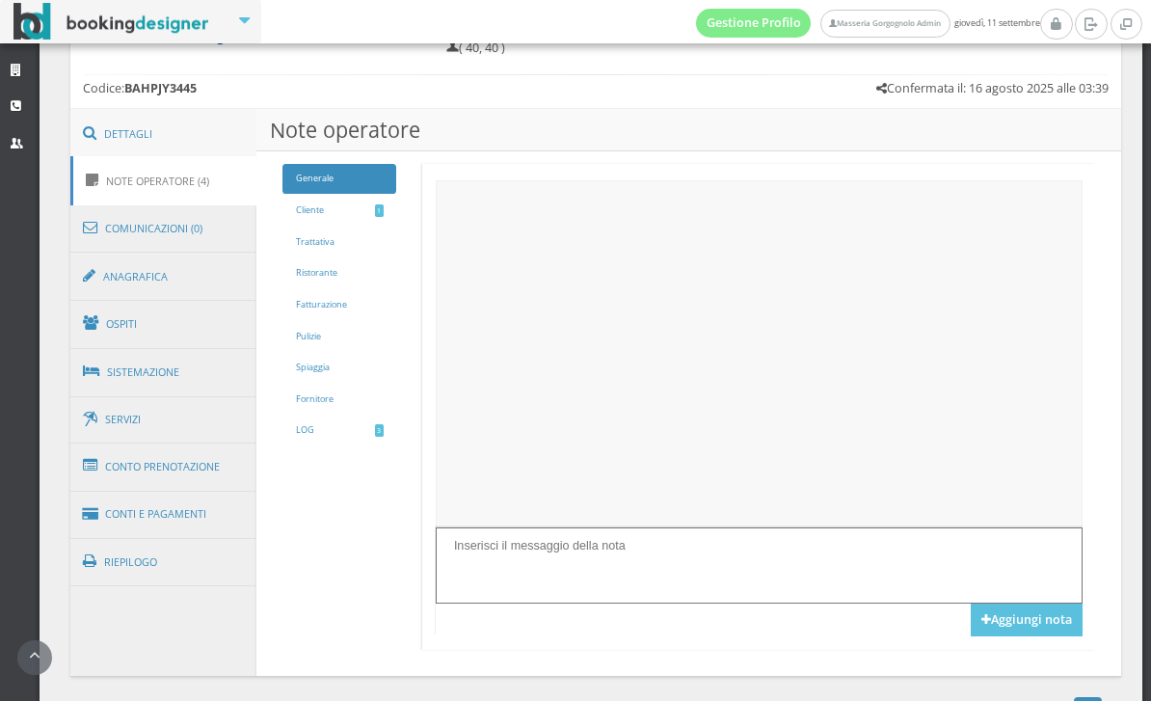
click at [194, 135] on link "Dettagli" at bounding box center [163, 134] width 187 height 50
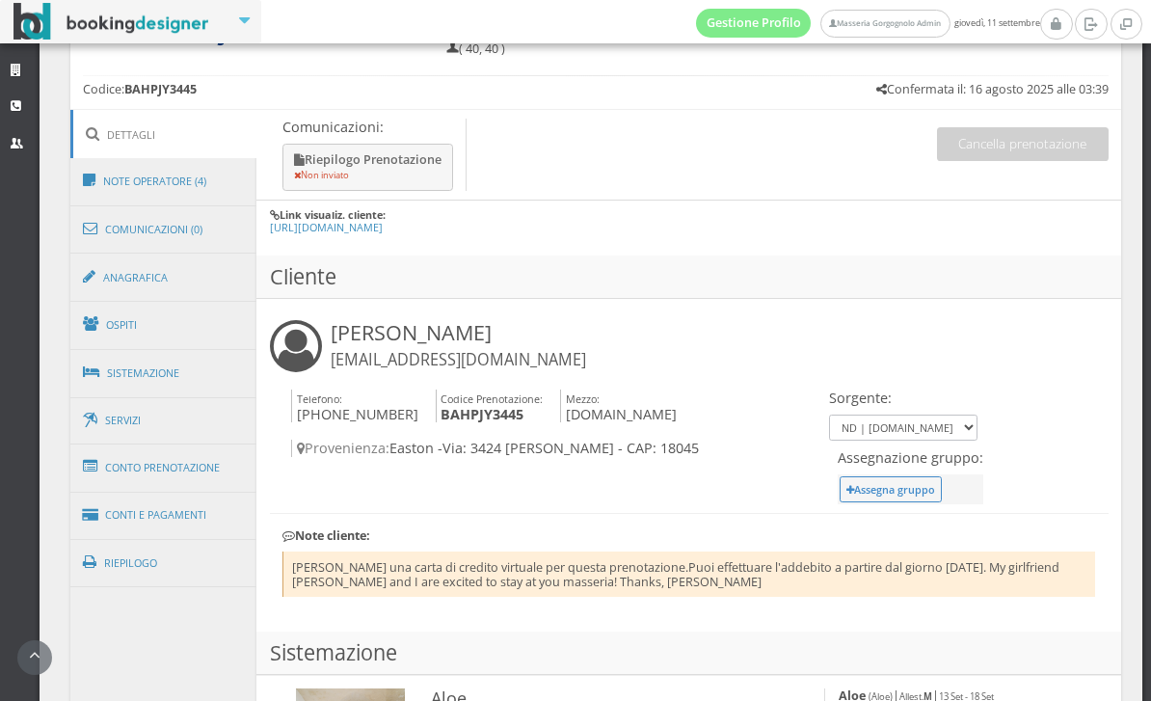
scroll to position [923, 0]
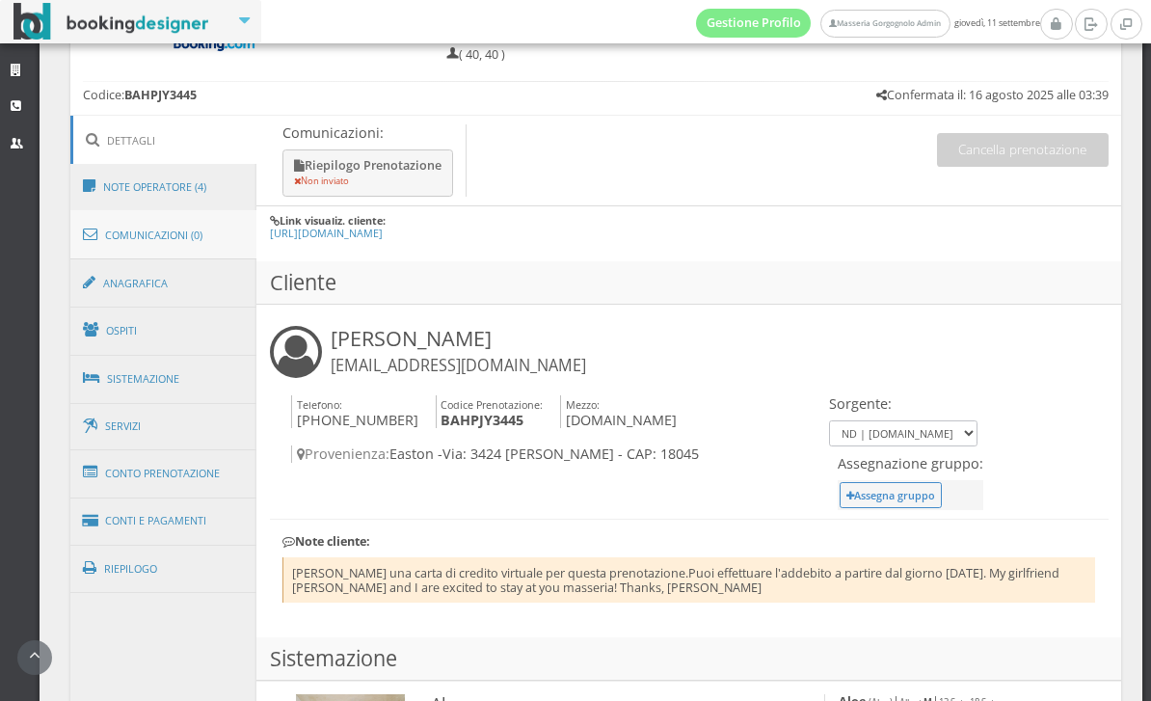
click at [181, 245] on link "Comunicazioni (0)" at bounding box center [163, 235] width 187 height 50
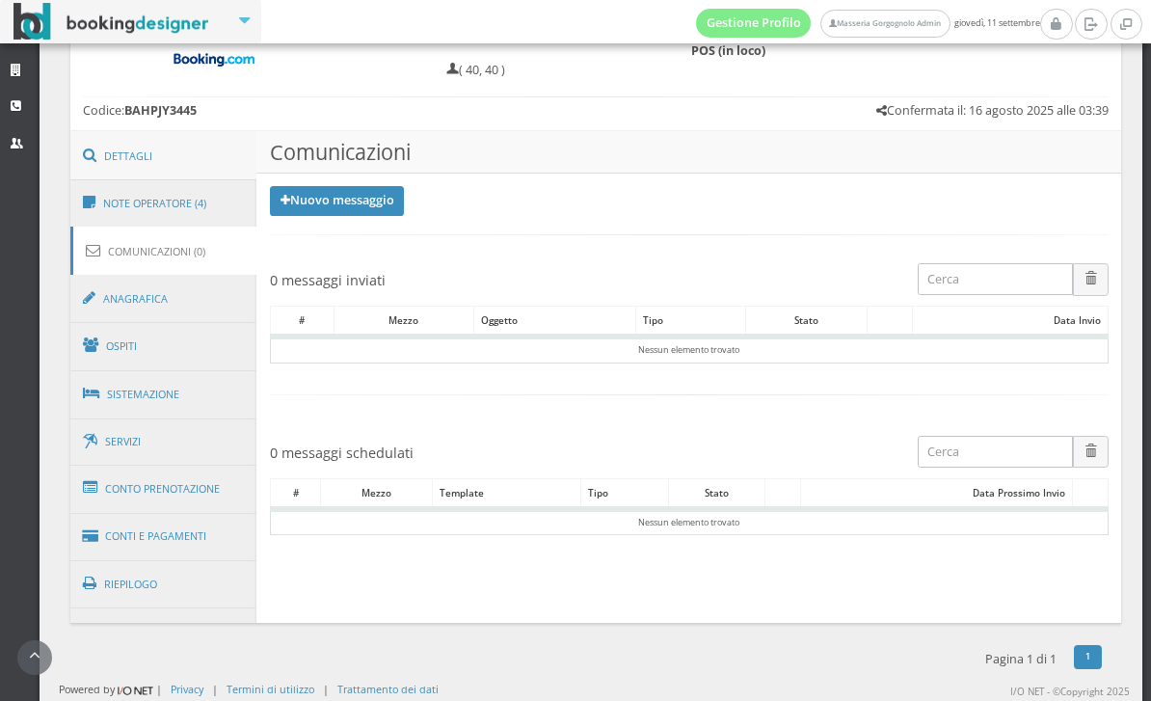
click at [184, 131] on link "Dettagli" at bounding box center [163, 156] width 187 height 50
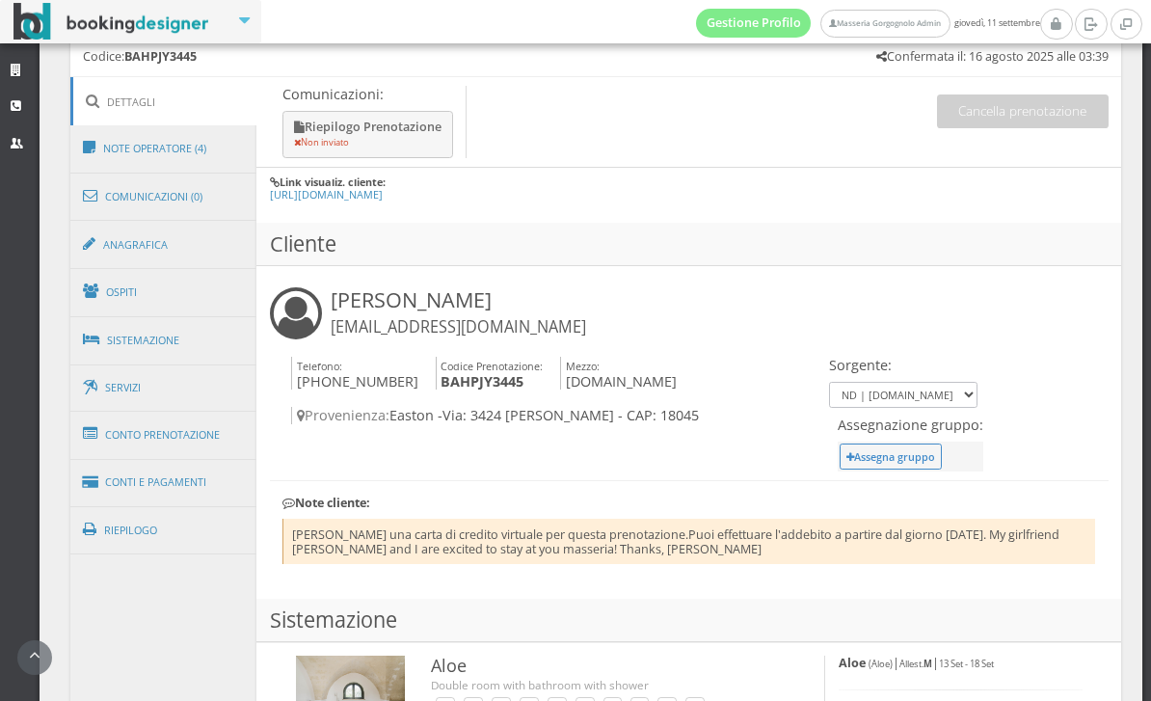
scroll to position [948, 0]
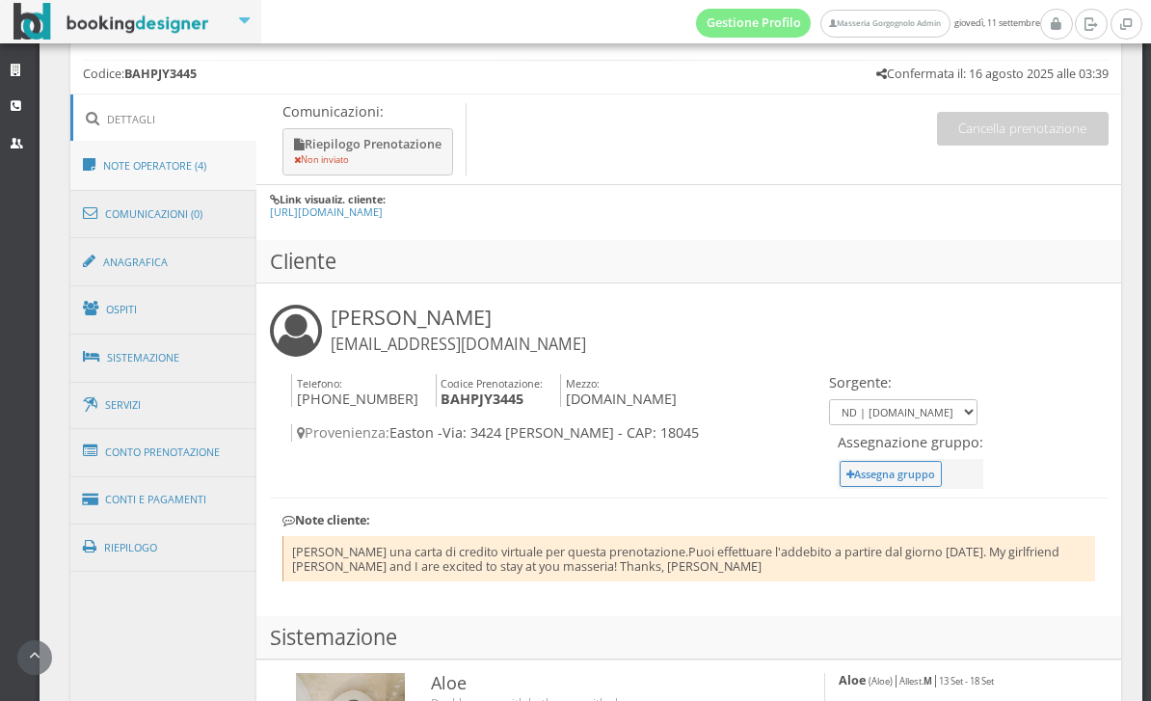
click at [189, 171] on link "Note Operatore (4)" at bounding box center [163, 166] width 187 height 50
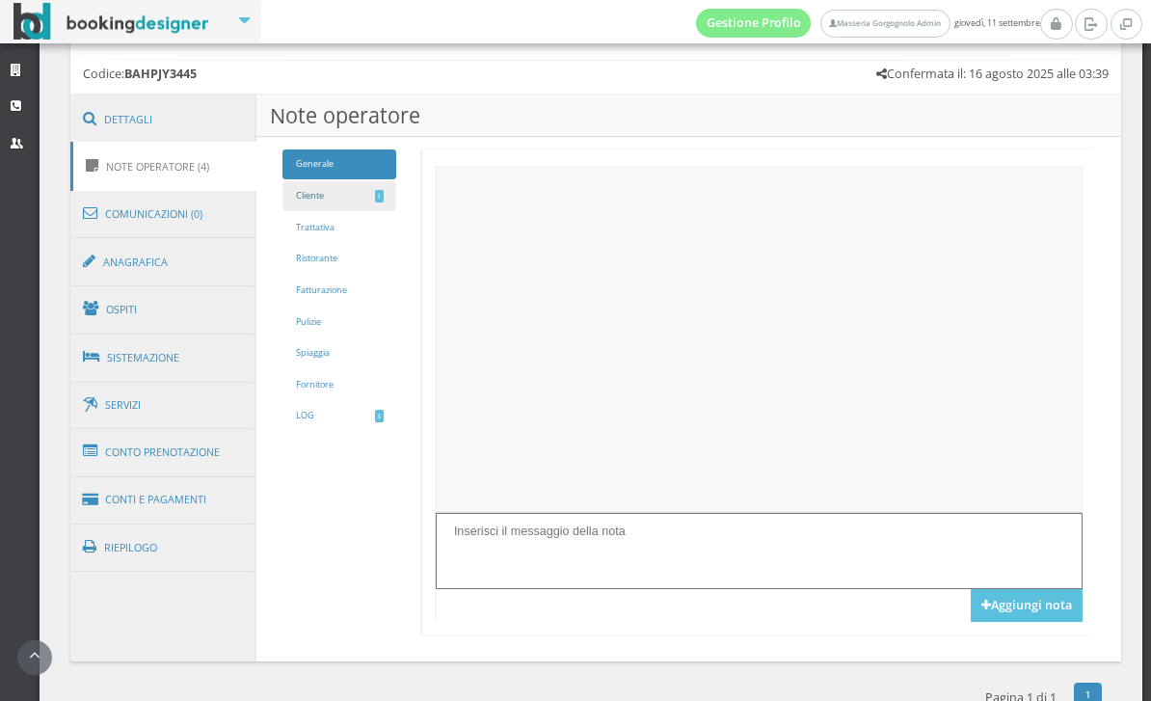
click at [356, 205] on link "Cliente 1" at bounding box center [339, 196] width 114 height 30
